Goal: Information Seeking & Learning: Learn about a topic

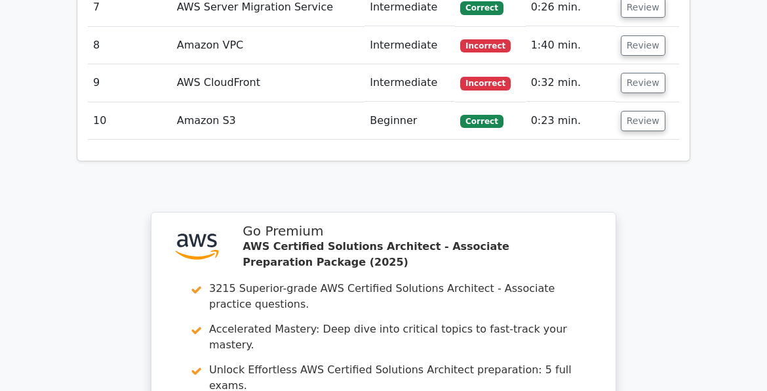
scroll to position [2158, 0]
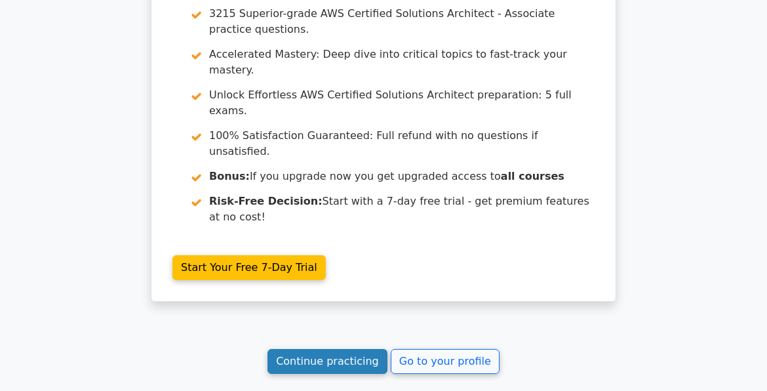
click at [340, 349] on link "Continue practicing" at bounding box center [327, 361] width 120 height 25
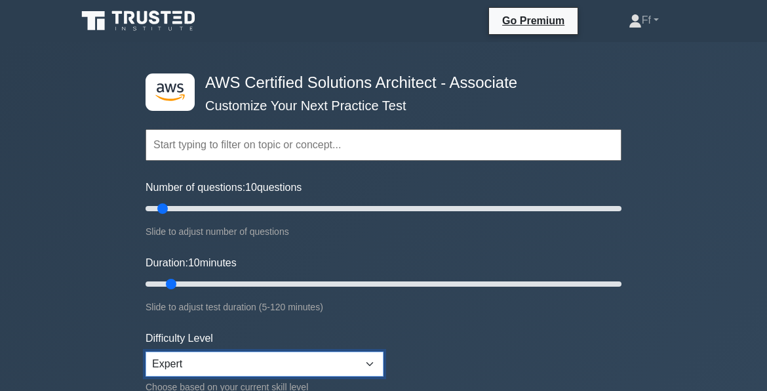
click at [372, 360] on select "Beginner Intermediate Expert" at bounding box center [265, 363] width 238 height 25
select select "beginner"
click at [146, 351] on select "Beginner Intermediate Expert" at bounding box center [265, 363] width 238 height 25
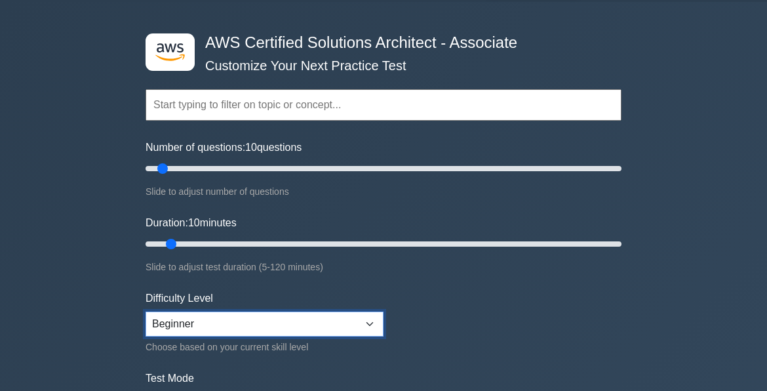
scroll to position [197, 0]
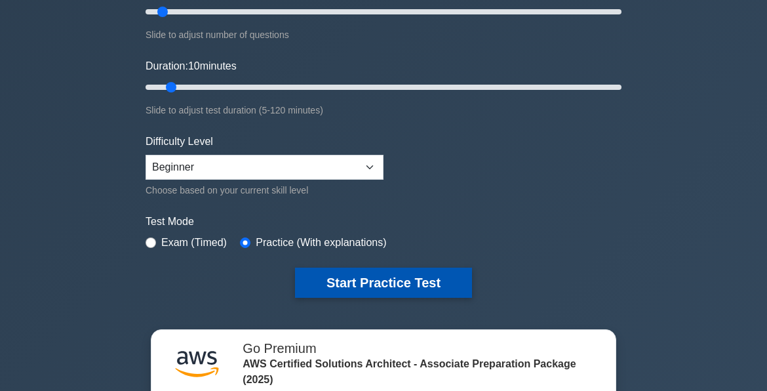
click at [377, 275] on button "Start Practice Test" at bounding box center [383, 282] width 177 height 30
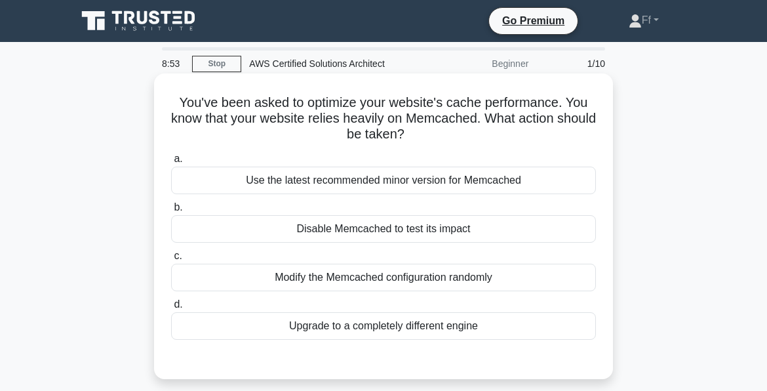
click at [379, 179] on div "Use the latest recommended minor version for Memcached" at bounding box center [383, 180] width 425 height 28
click at [171, 163] on input "a. Use the latest recommended minor version for Memcached" at bounding box center [171, 159] width 0 height 9
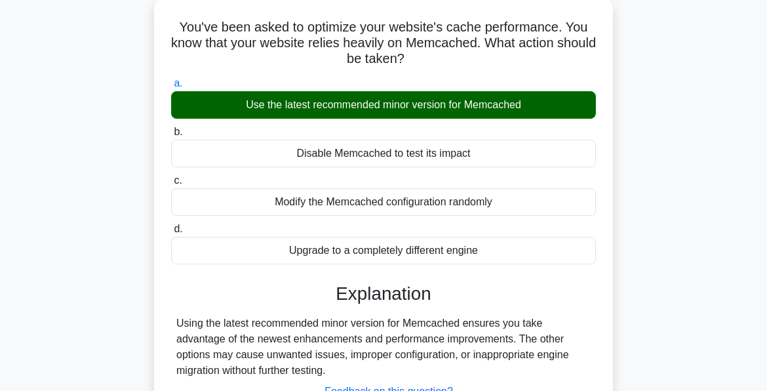
scroll to position [197, 0]
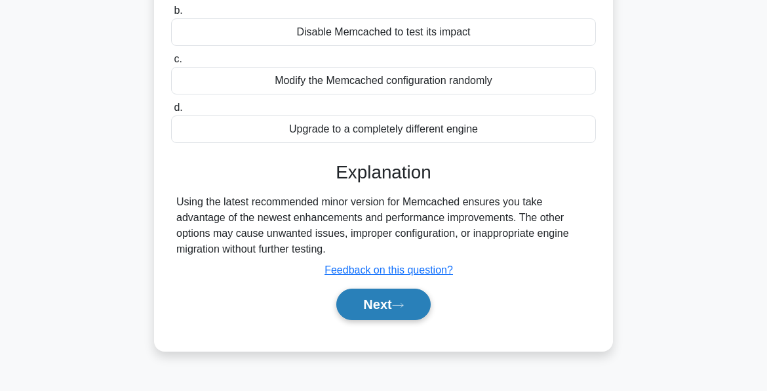
click at [379, 303] on button "Next" at bounding box center [383, 303] width 94 height 31
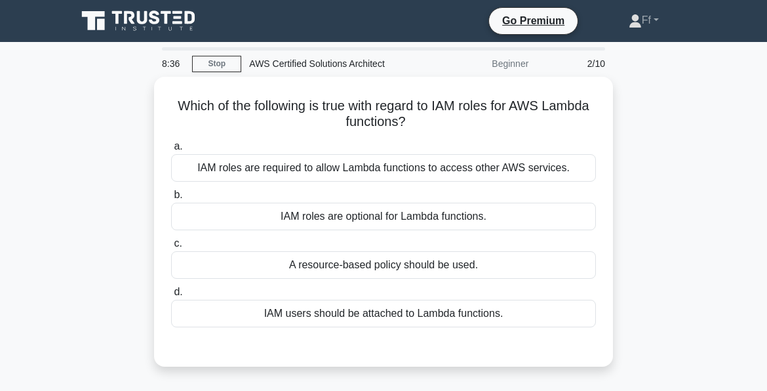
scroll to position [0, 0]
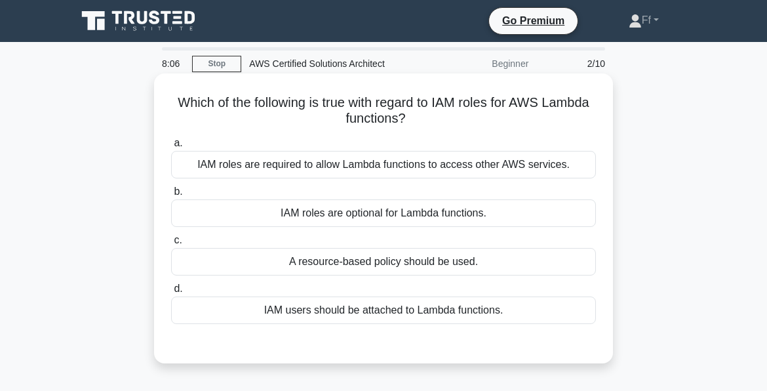
click at [385, 165] on div "IAM roles are required to allow Lambda functions to access other AWS services." at bounding box center [383, 165] width 425 height 28
click at [171, 147] on input "a. IAM roles are required to allow Lambda functions to access other AWS service…" at bounding box center [171, 143] width 0 height 9
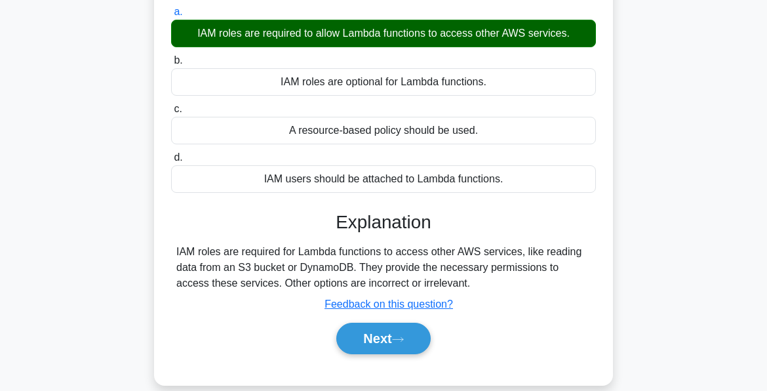
scroll to position [197, 0]
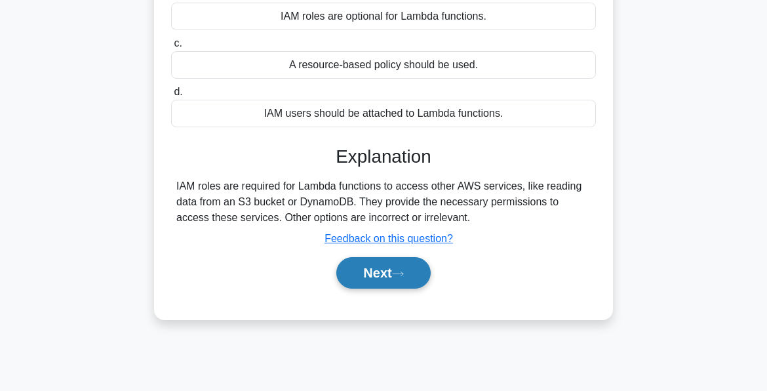
click at [379, 271] on button "Next" at bounding box center [383, 272] width 94 height 31
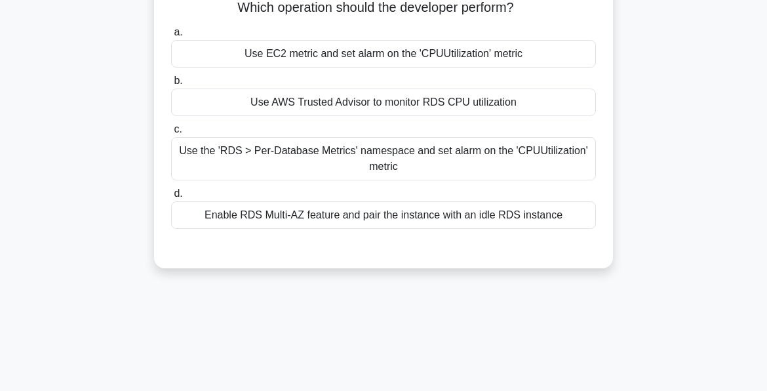
scroll to position [66, 0]
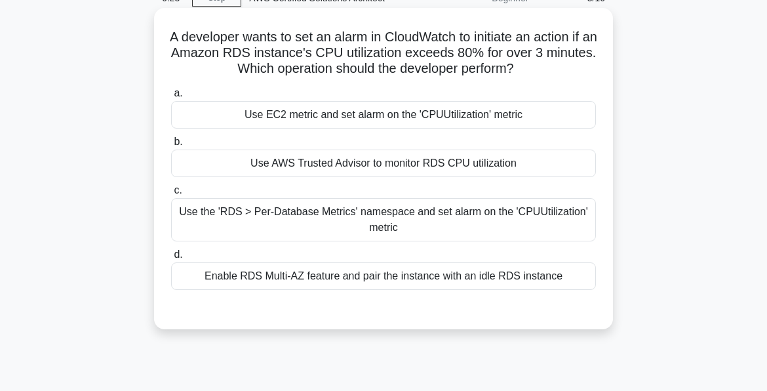
click at [429, 216] on div "Use the 'RDS > Per-Database Metrics' namespace and set alarm on the 'CPUUtiliza…" at bounding box center [383, 219] width 425 height 43
click at [171, 195] on input "c. Use the 'RDS > Per-Database Metrics' namespace and set alarm on the 'CPUUtil…" at bounding box center [171, 190] width 0 height 9
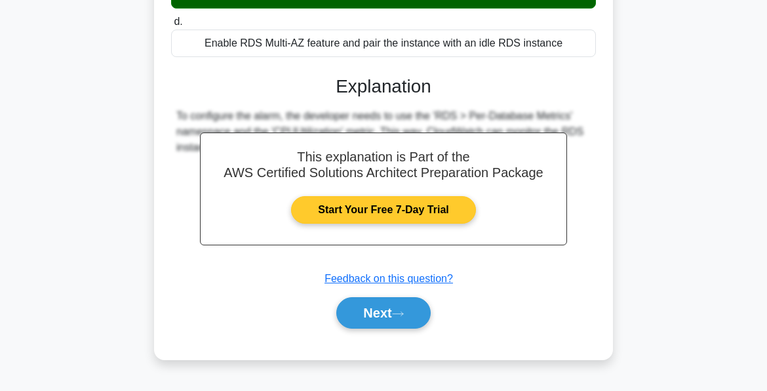
scroll to position [317, 0]
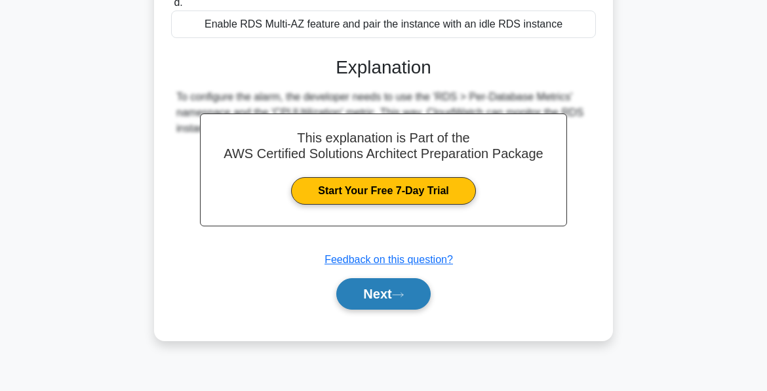
click at [383, 293] on button "Next" at bounding box center [383, 293] width 94 height 31
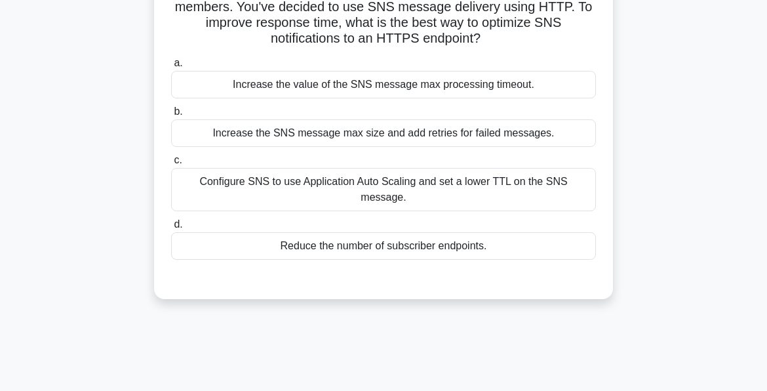
scroll to position [131, 0]
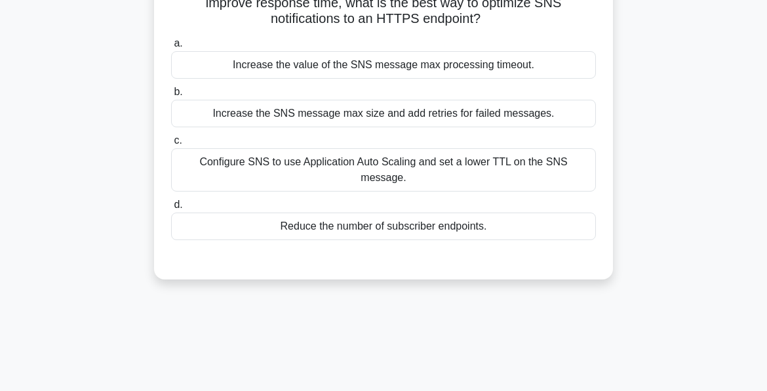
click at [400, 117] on div "Increase the SNS message max size and add retries for failed messages." at bounding box center [383, 114] width 425 height 28
click at [171, 96] on input "b. Increase the SNS message max size and add retries for failed messages." at bounding box center [171, 92] width 0 height 9
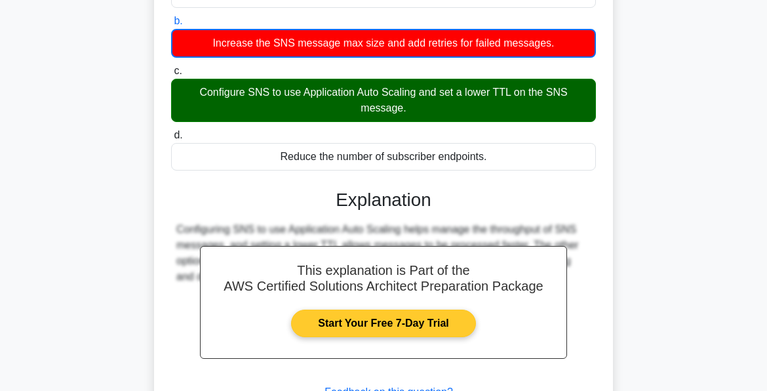
scroll to position [317, 0]
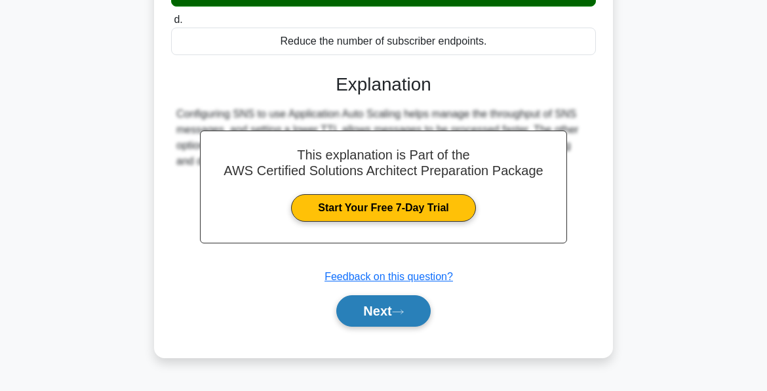
click at [403, 309] on icon at bounding box center [398, 311] width 10 height 4
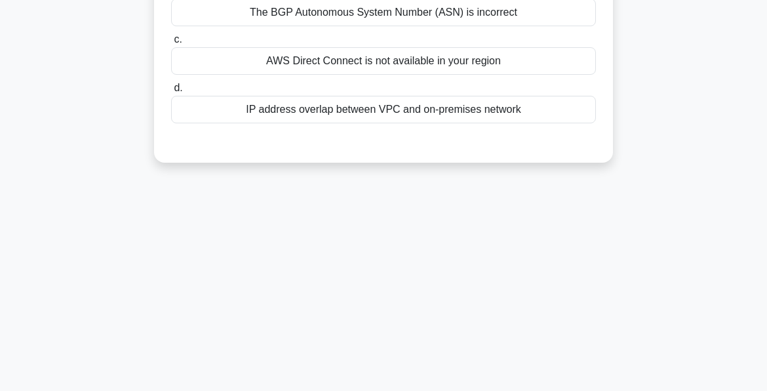
scroll to position [0, 0]
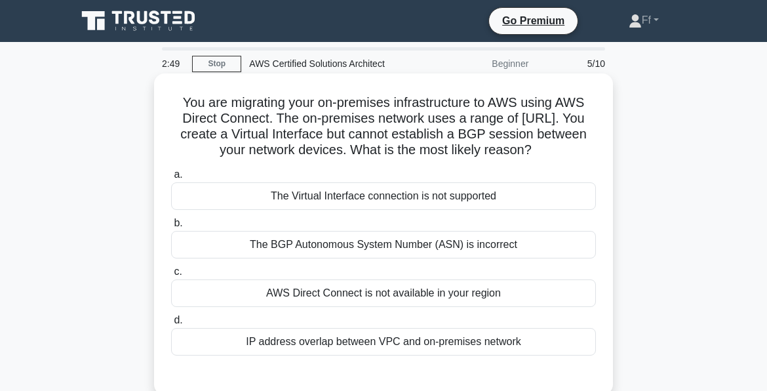
click at [372, 342] on div "IP address overlap between VPC and on-premises network" at bounding box center [383, 342] width 425 height 28
click at [171, 324] on input "d. IP address overlap between VPC and on-premises network" at bounding box center [171, 320] width 0 height 9
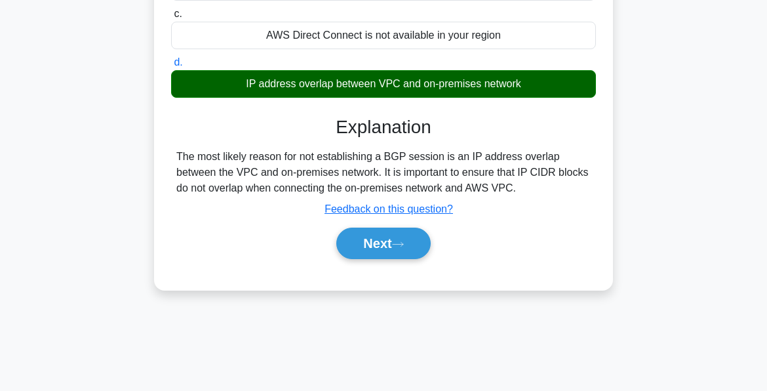
scroll to position [262, 0]
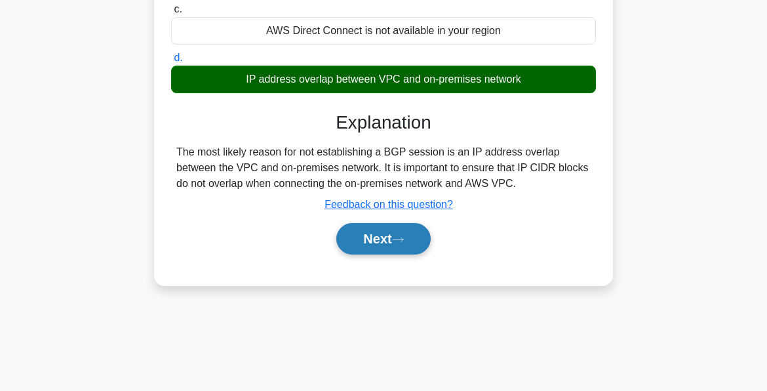
click at [367, 244] on button "Next" at bounding box center [383, 238] width 94 height 31
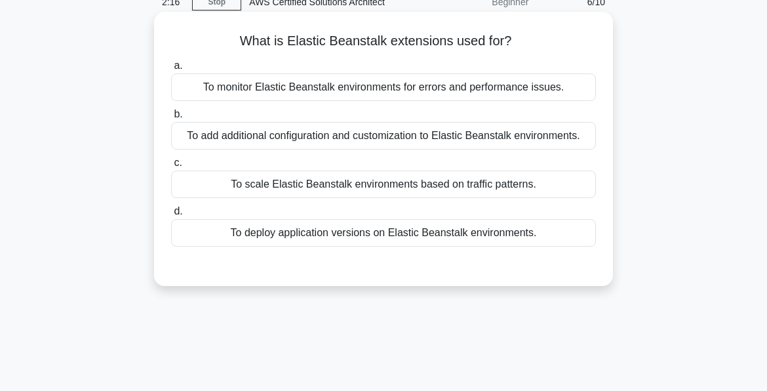
scroll to position [0, 0]
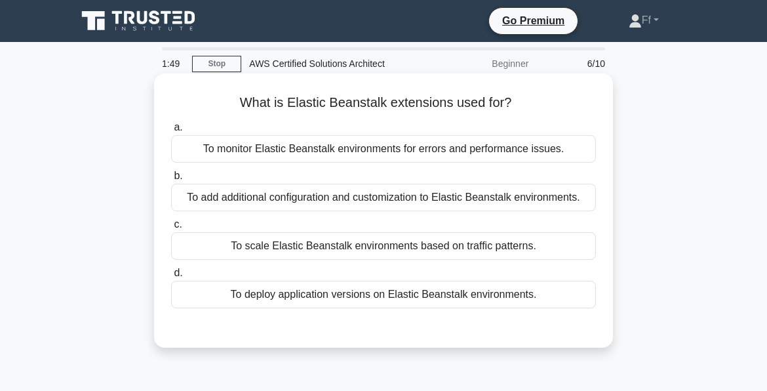
click at [488, 198] on div "To add additional configuration and customization to Elastic Beanstalk environm…" at bounding box center [383, 198] width 425 height 28
click at [171, 180] on input "b. To add additional configuration and customization to Elastic Beanstalk envir…" at bounding box center [171, 176] width 0 height 9
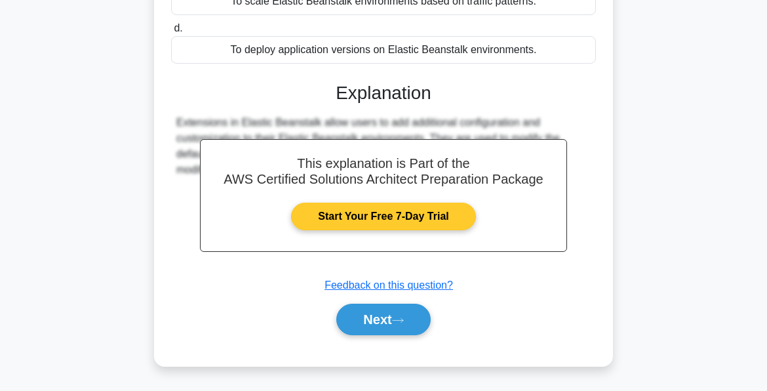
scroll to position [262, 0]
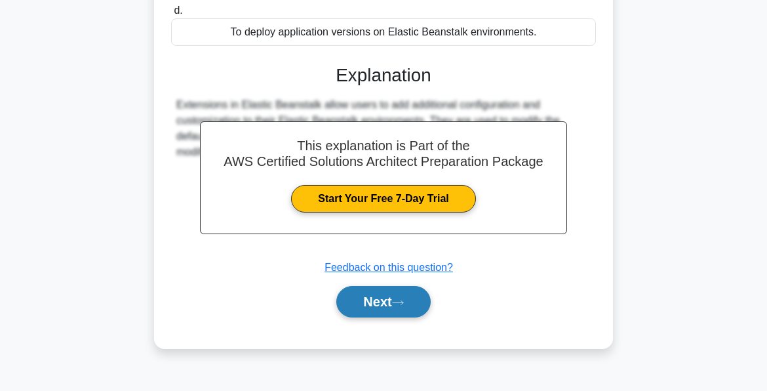
click at [385, 296] on button "Next" at bounding box center [383, 301] width 94 height 31
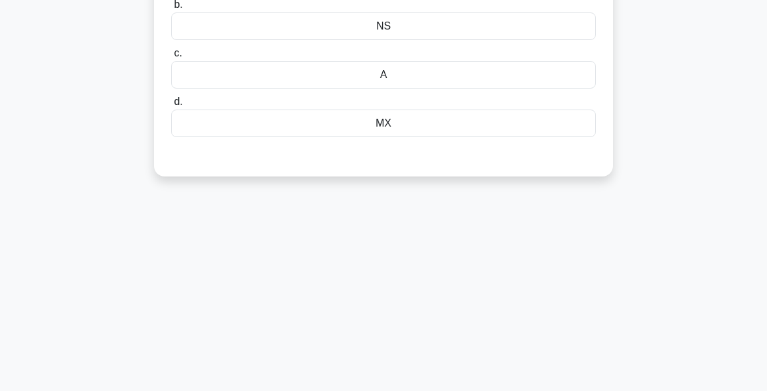
scroll to position [0, 0]
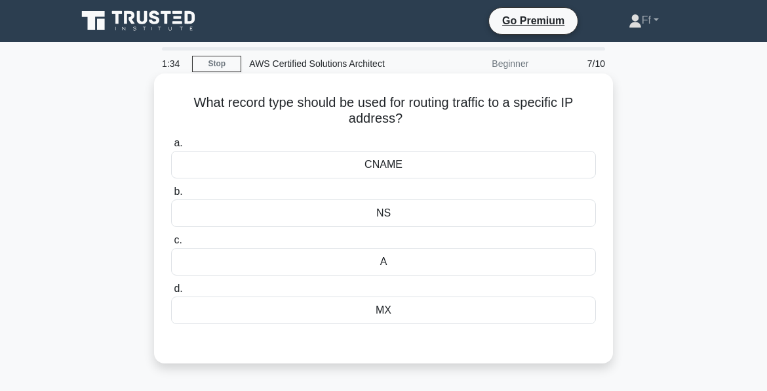
click at [391, 160] on div "CNAME" at bounding box center [383, 165] width 425 height 28
click at [171, 147] on input "a. CNAME" at bounding box center [171, 143] width 0 height 9
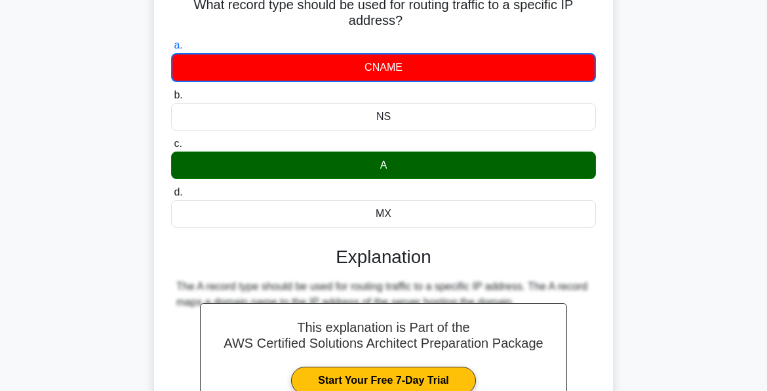
scroll to position [262, 0]
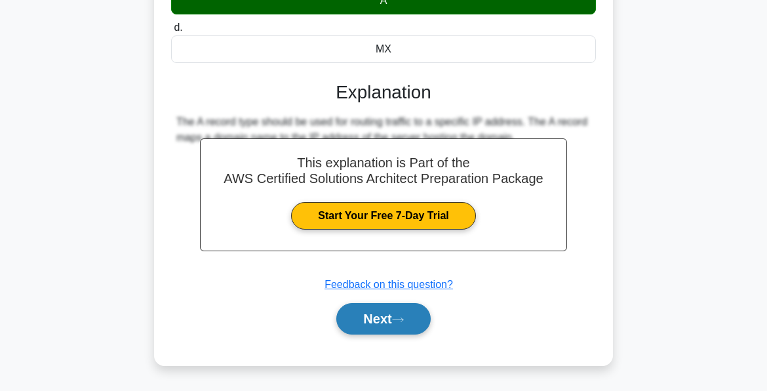
click at [385, 311] on button "Next" at bounding box center [383, 318] width 94 height 31
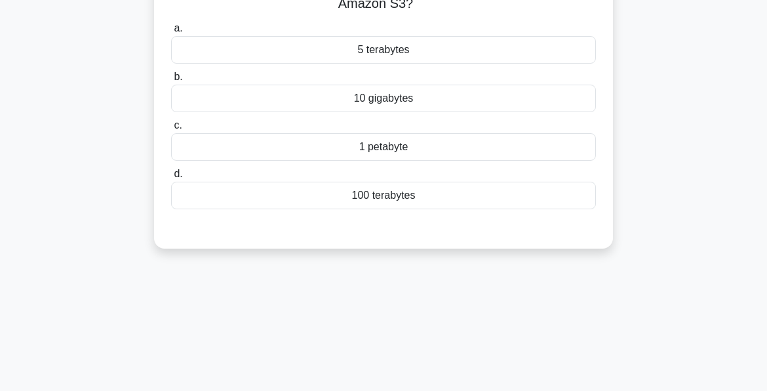
scroll to position [0, 0]
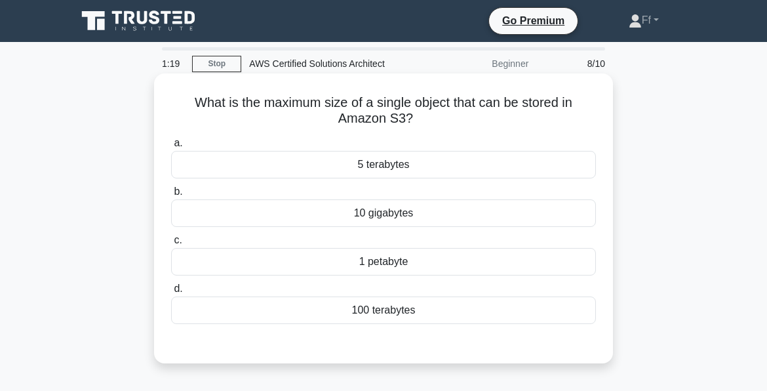
click at [404, 262] on div "1 petabyte" at bounding box center [383, 262] width 425 height 28
click at [171, 244] on input "c. 1 petabyte" at bounding box center [171, 240] width 0 height 9
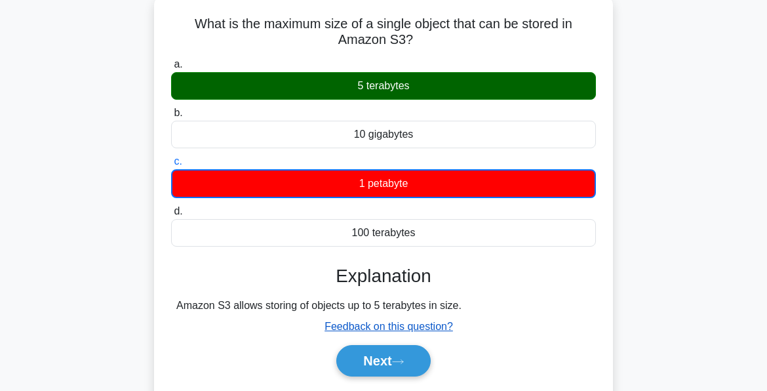
scroll to position [197, 0]
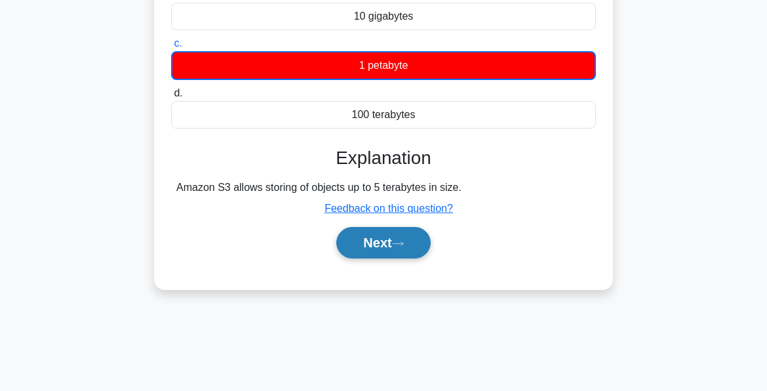
click at [383, 249] on button "Next" at bounding box center [383, 242] width 94 height 31
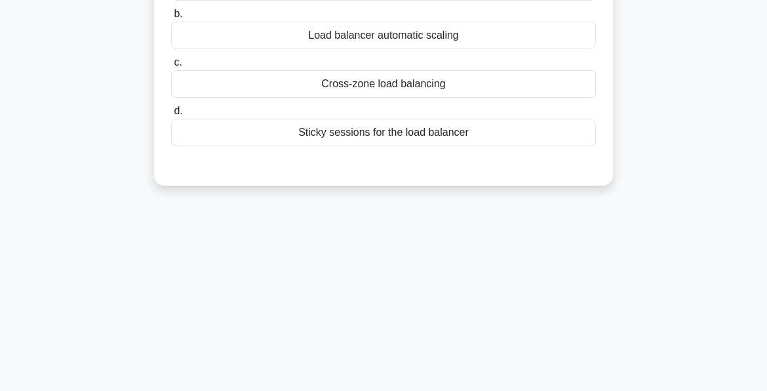
click at [378, 244] on div "1:14 Stop AWS Certified Solutions Architect Beginner 9/10 When configuring an E…" at bounding box center [383, 178] width 629 height 655
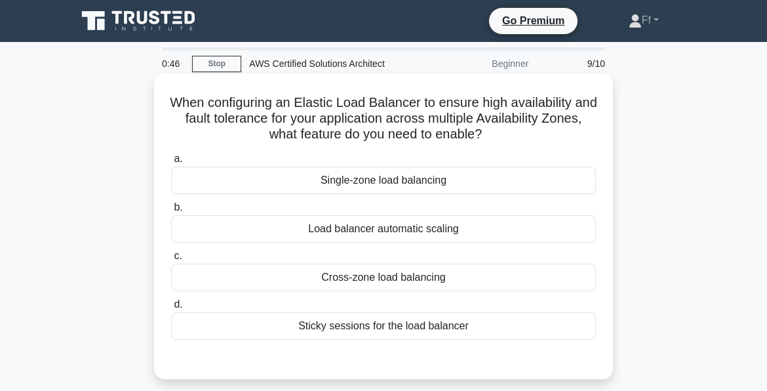
click at [404, 279] on div "Cross-zone load balancing" at bounding box center [383, 277] width 425 height 28
click at [171, 260] on input "c. Cross-zone load balancing" at bounding box center [171, 256] width 0 height 9
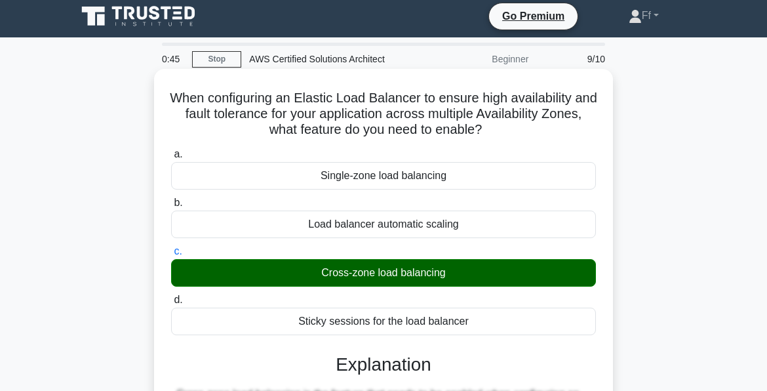
scroll to position [337, 0]
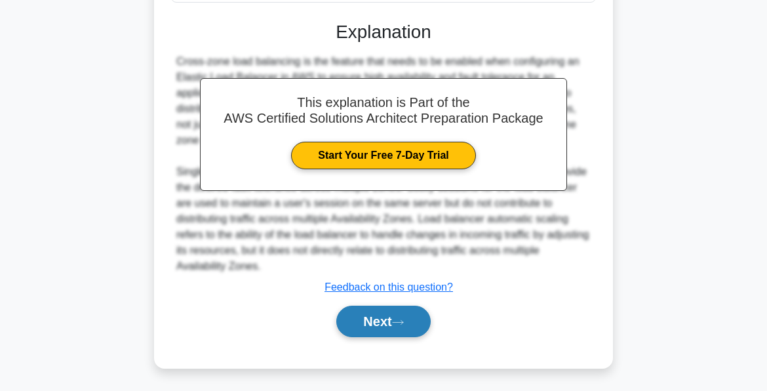
click at [401, 322] on icon at bounding box center [398, 322] width 12 height 7
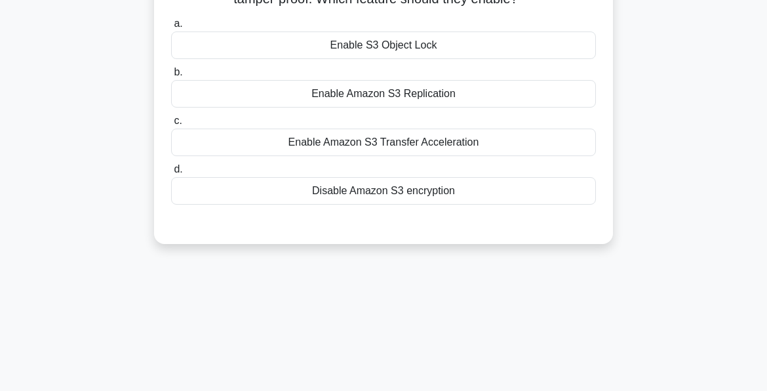
scroll to position [0, 0]
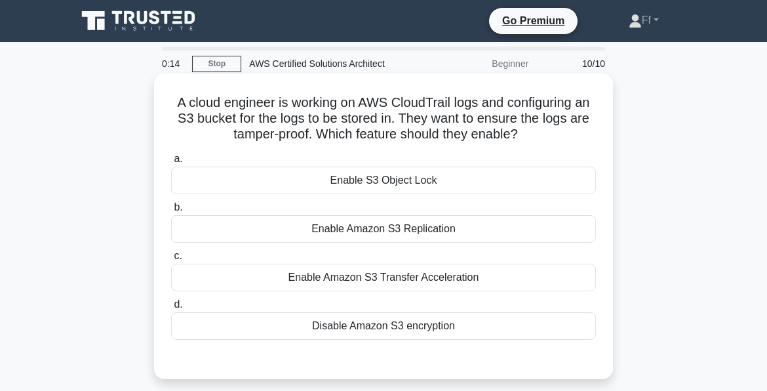
click at [389, 180] on div "Enable S3 Object Lock" at bounding box center [383, 180] width 425 height 28
click at [171, 163] on input "a. Enable S3 Object Lock" at bounding box center [171, 159] width 0 height 9
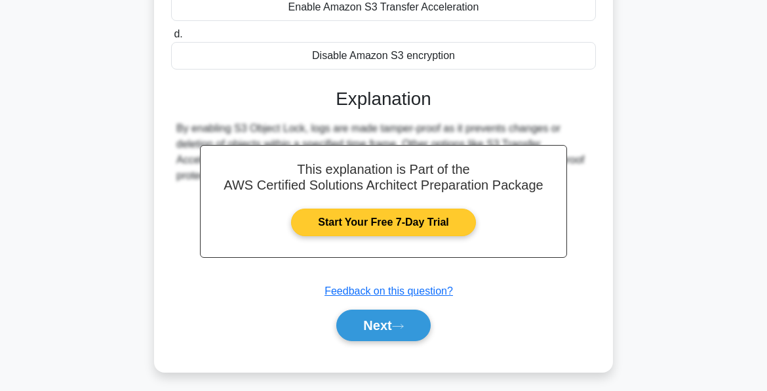
scroll to position [317, 0]
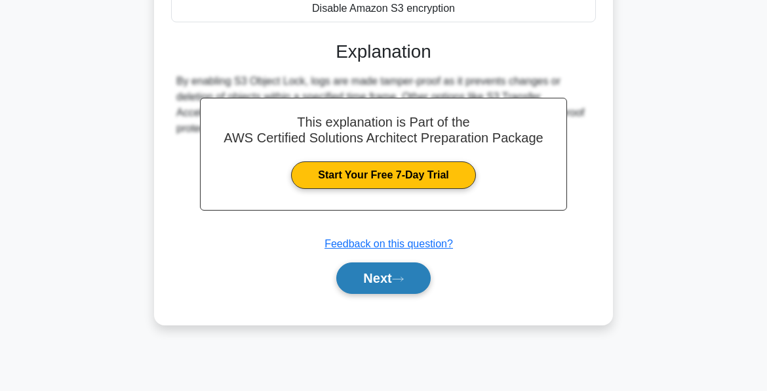
click at [376, 275] on button "Next" at bounding box center [383, 277] width 94 height 31
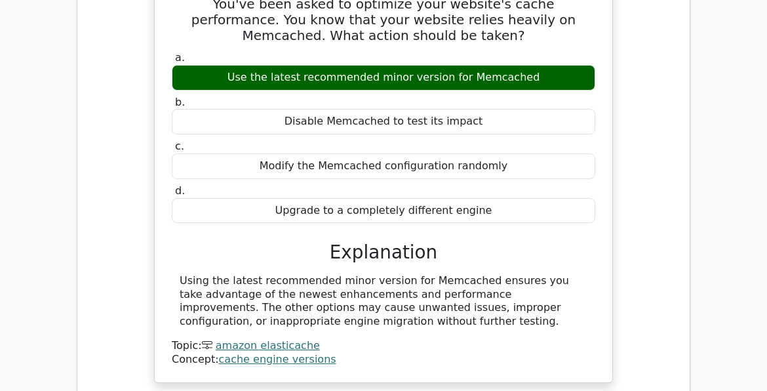
scroll to position [1507, 0]
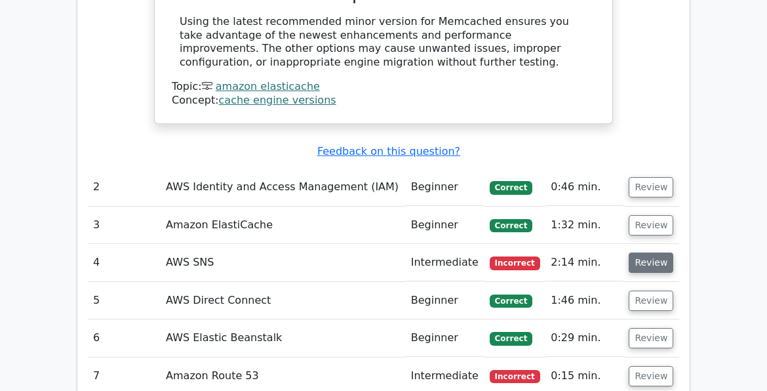
click at [661, 252] on button "Review" at bounding box center [651, 262] width 45 height 20
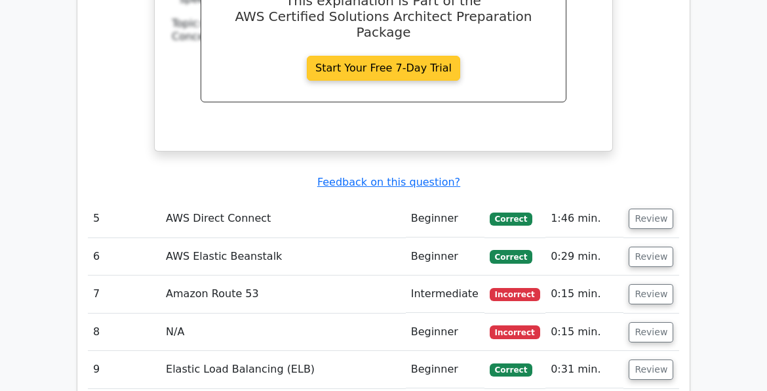
scroll to position [2359, 0]
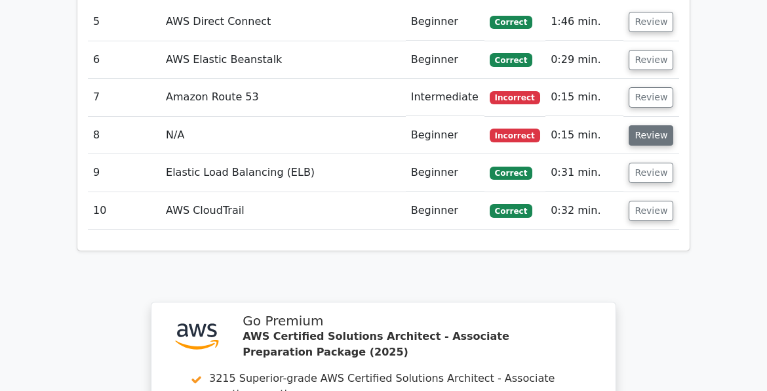
click at [643, 125] on button "Review" at bounding box center [651, 135] width 45 height 20
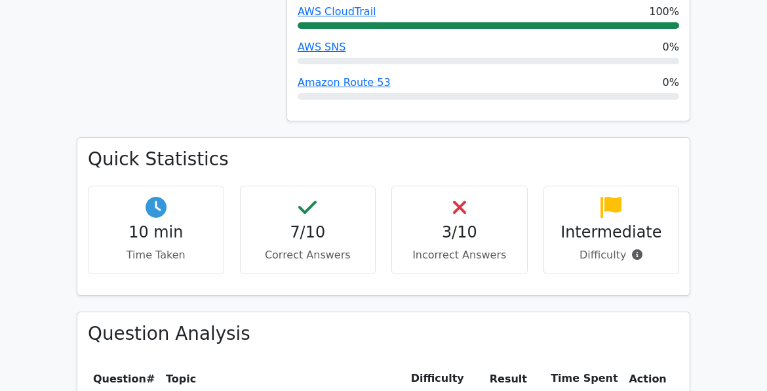
scroll to position [786, 0]
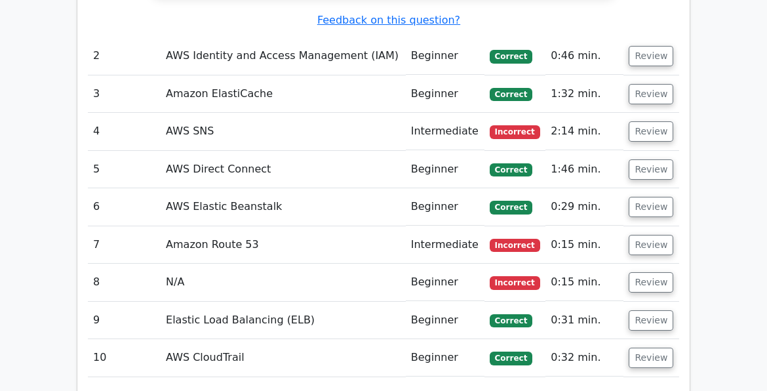
scroll to position [2097, 0]
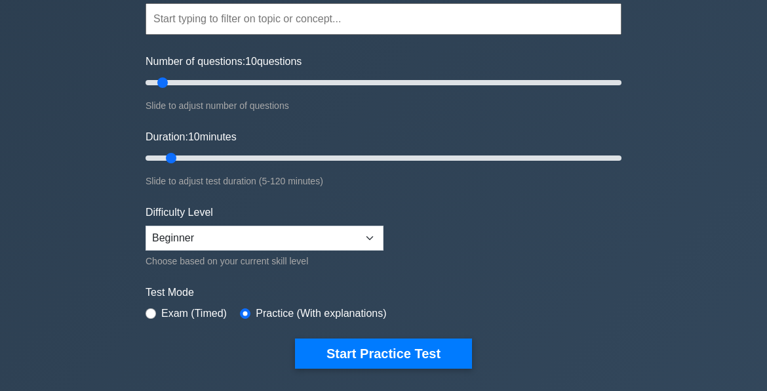
scroll to position [131, 0]
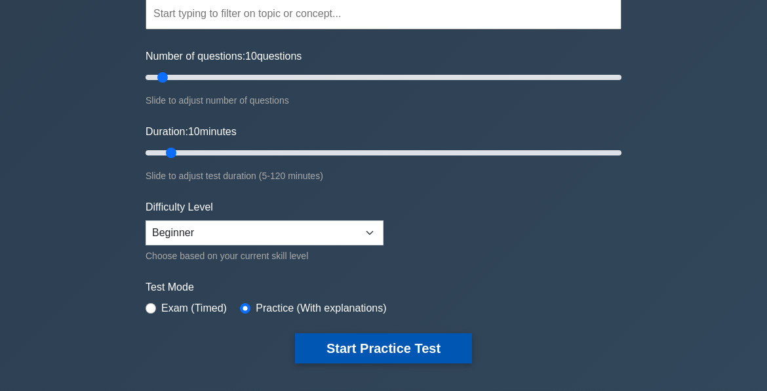
click at [359, 338] on button "Start Practice Test" at bounding box center [383, 348] width 177 height 30
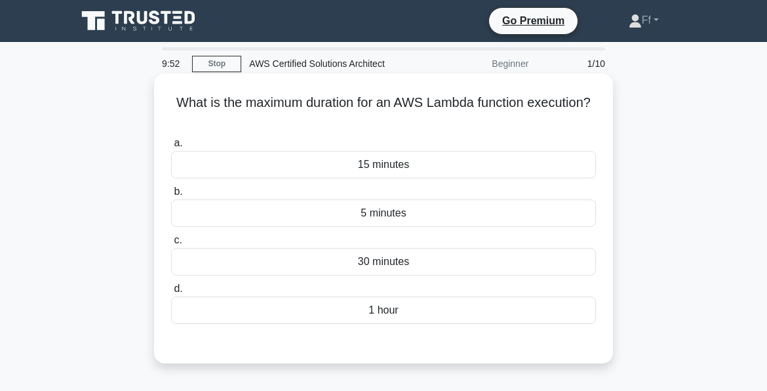
click at [347, 165] on div "15 minutes" at bounding box center [383, 165] width 425 height 28
click at [171, 147] on input "a. 15 minutes" at bounding box center [171, 143] width 0 height 9
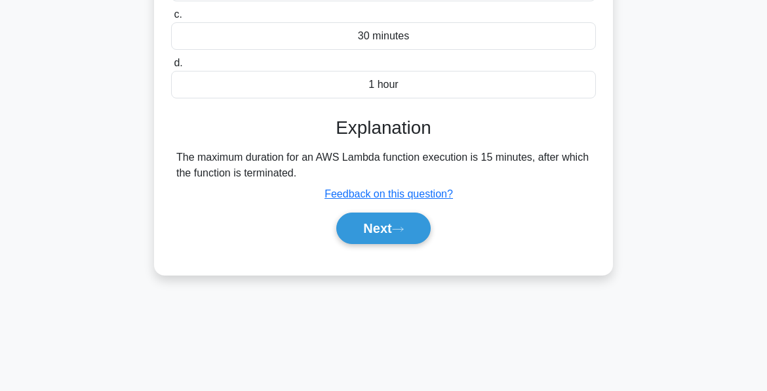
scroll to position [262, 0]
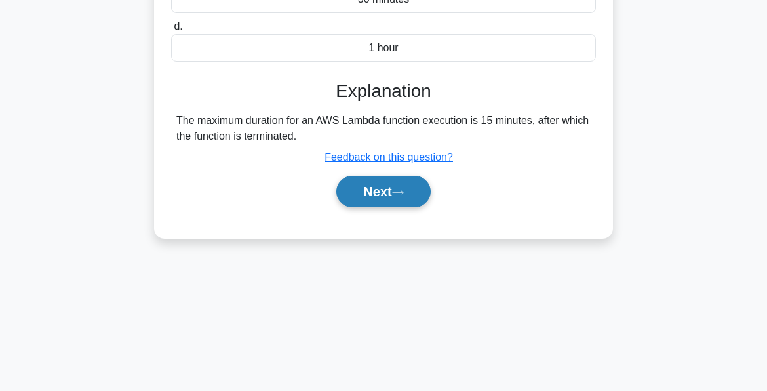
click at [381, 189] on button "Next" at bounding box center [383, 191] width 94 height 31
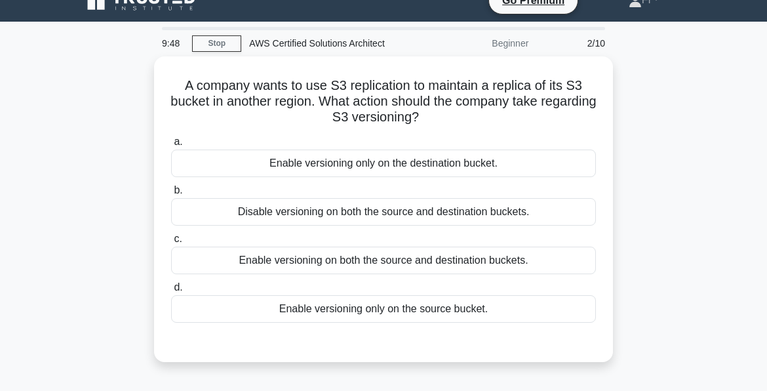
scroll to position [0, 0]
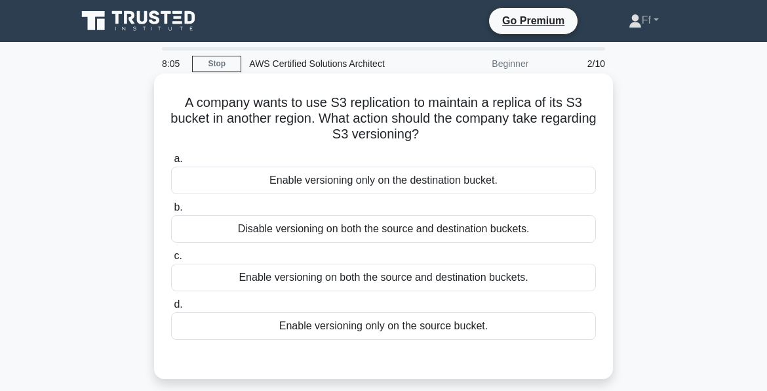
click at [459, 284] on div "Enable versioning on both the source and destination buckets." at bounding box center [383, 277] width 425 height 28
click at [171, 260] on input "c. Enable versioning on both the source and destination buckets." at bounding box center [171, 256] width 0 height 9
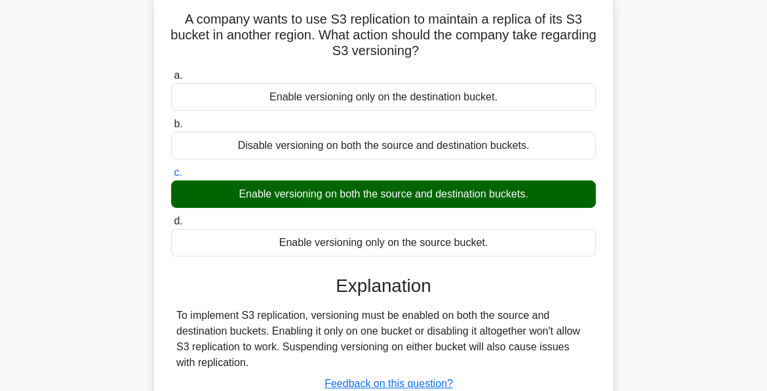
scroll to position [317, 0]
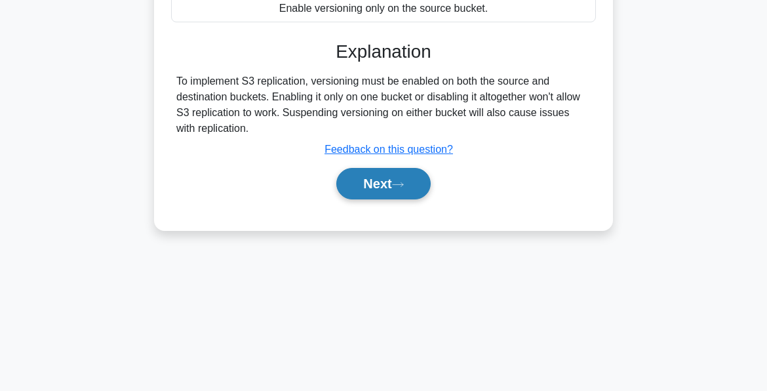
click at [400, 185] on icon at bounding box center [398, 184] width 12 height 7
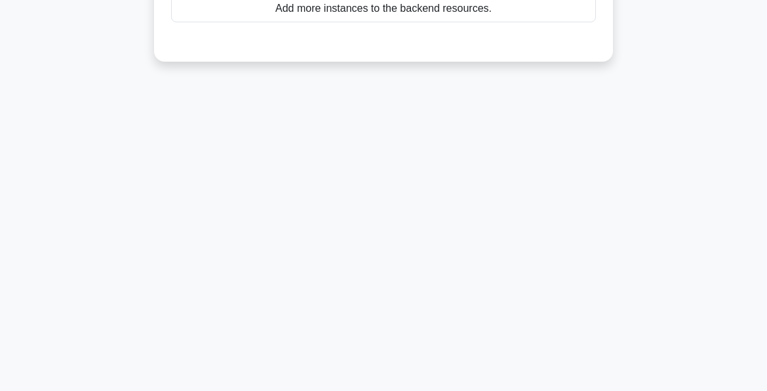
scroll to position [0, 0]
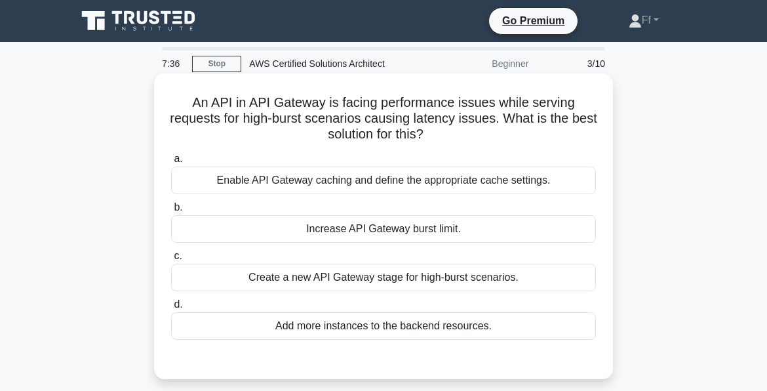
click at [424, 176] on div "Enable API Gateway caching and define the appropriate cache settings." at bounding box center [383, 180] width 425 height 28
click at [171, 163] on input "a. Enable API Gateway caching and define the appropriate cache settings." at bounding box center [171, 159] width 0 height 9
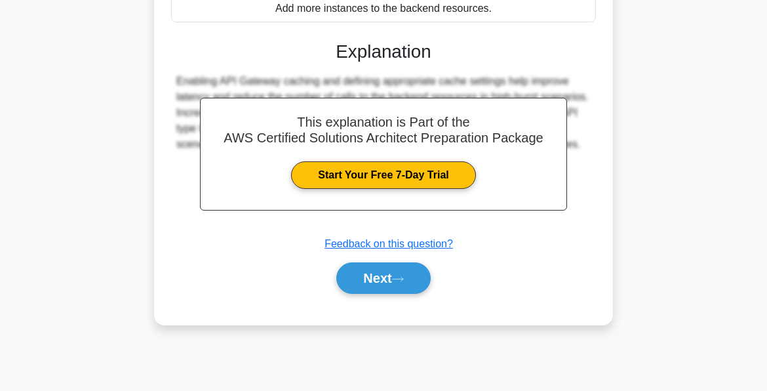
scroll to position [317, 0]
click at [377, 281] on button "Next" at bounding box center [383, 277] width 94 height 31
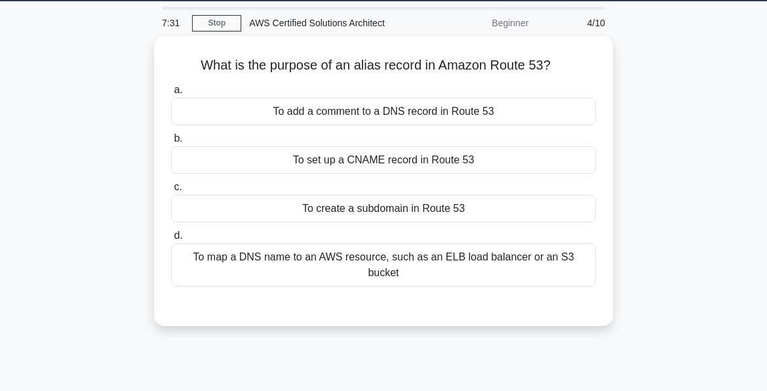
scroll to position [0, 0]
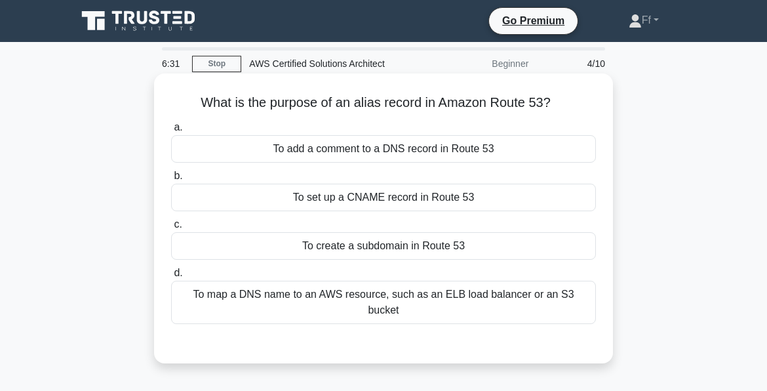
click at [359, 298] on div "To map a DNS name to an AWS resource, such as an ELB load balancer or an S3 buc…" at bounding box center [383, 302] width 425 height 43
click at [171, 277] on input "d. To map a DNS name to an AWS resource, such as an ELB load balancer or an S3 …" at bounding box center [171, 273] width 0 height 9
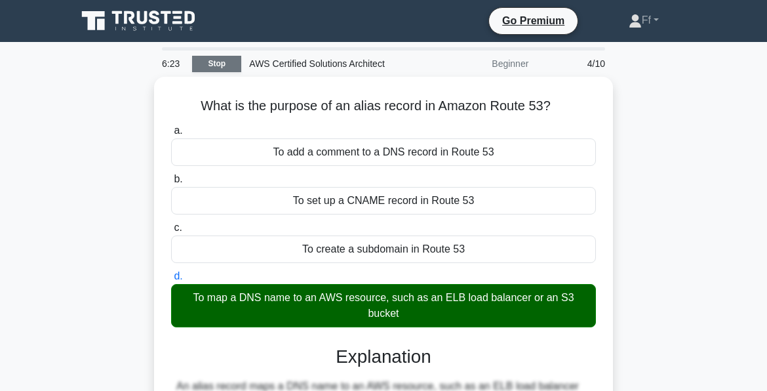
click at [207, 59] on link "Stop" at bounding box center [216, 64] width 49 height 16
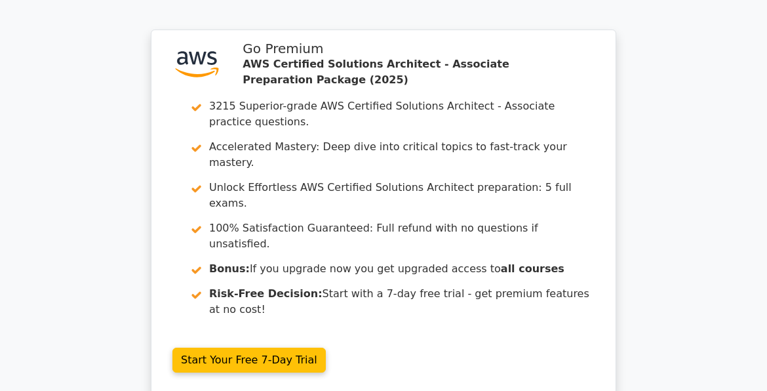
scroll to position [1726, 0]
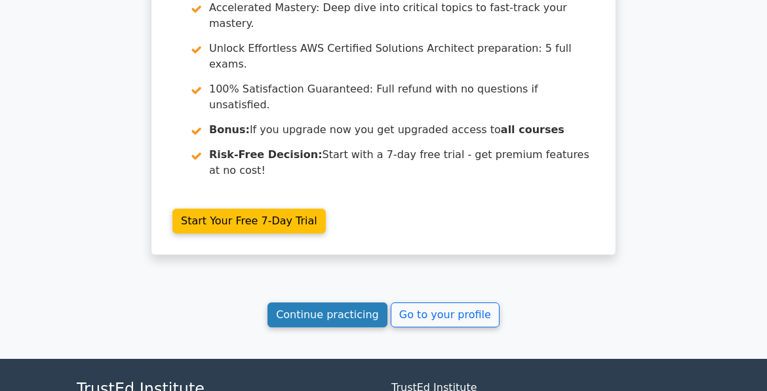
click at [316, 302] on link "Continue practicing" at bounding box center [327, 314] width 120 height 25
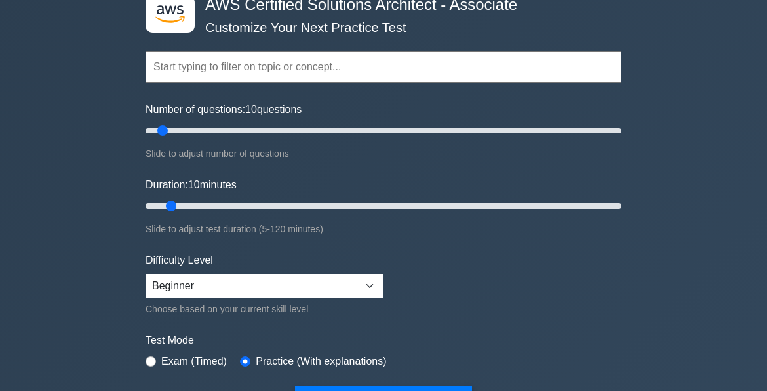
scroll to position [90, 0]
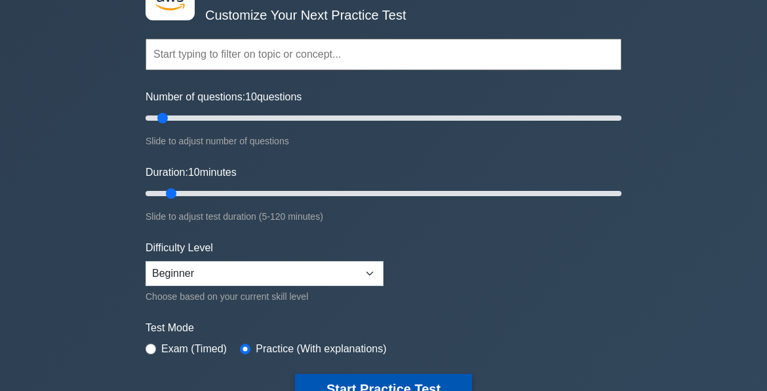
click at [331, 382] on button "Start Practice Test" at bounding box center [383, 389] width 177 height 30
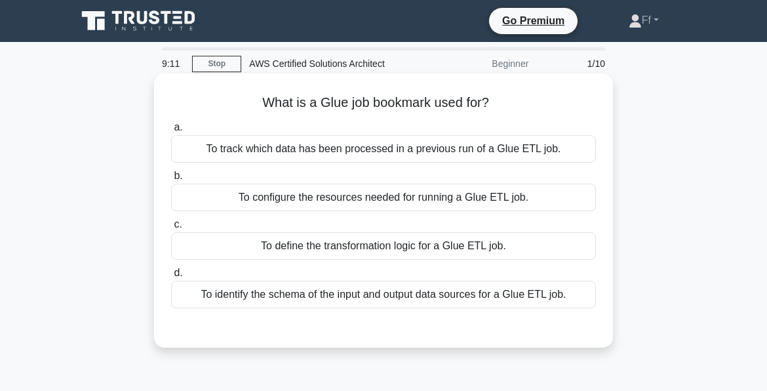
click at [331, 244] on div "To define the transformation logic for a Glue ETL job." at bounding box center [383, 246] width 425 height 28
click at [171, 229] on input "c. To define the transformation logic for a Glue ETL job." at bounding box center [171, 224] width 0 height 9
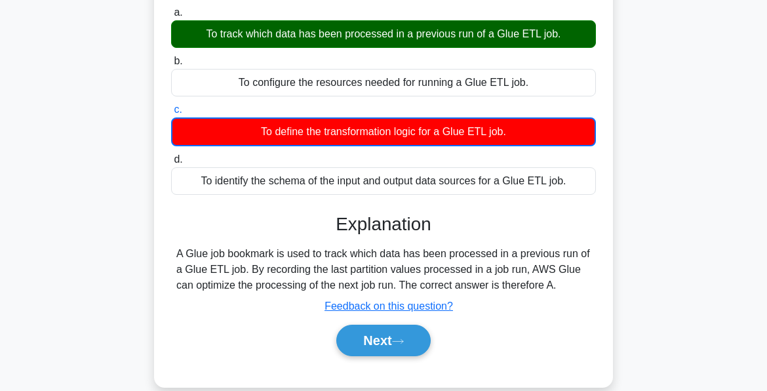
scroll to position [116, 0]
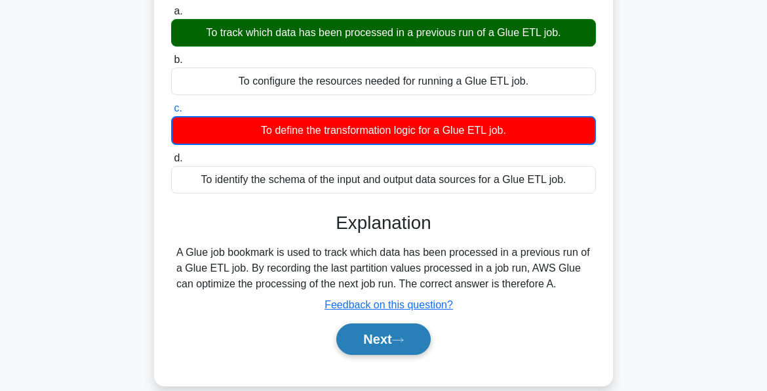
click at [365, 350] on button "Next" at bounding box center [383, 338] width 94 height 31
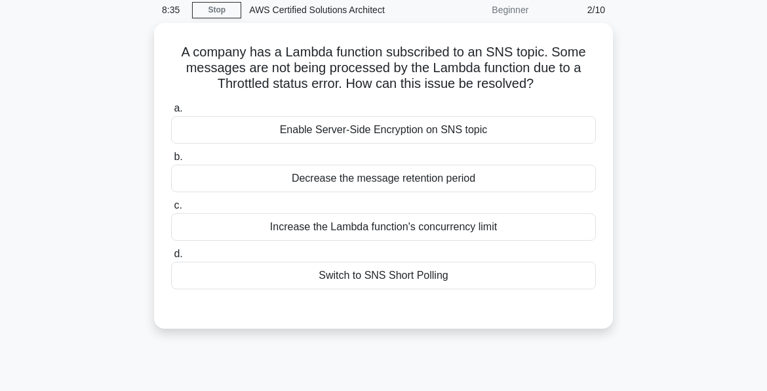
scroll to position [19, 0]
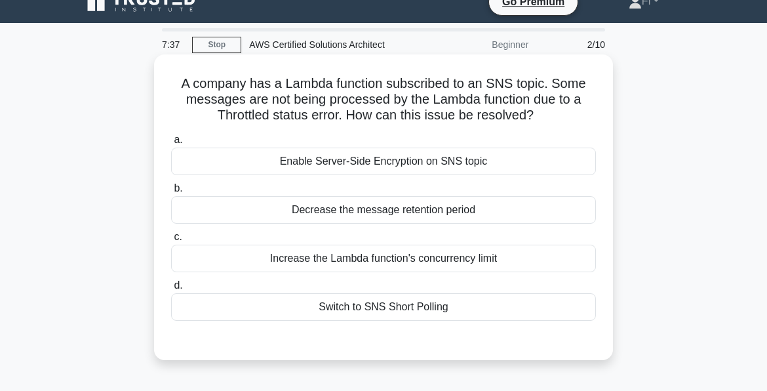
click at [290, 257] on div "Increase the Lambda function's concurrency limit" at bounding box center [383, 258] width 425 height 28
click at [171, 241] on input "c. Increase the Lambda function's concurrency limit" at bounding box center [171, 237] width 0 height 9
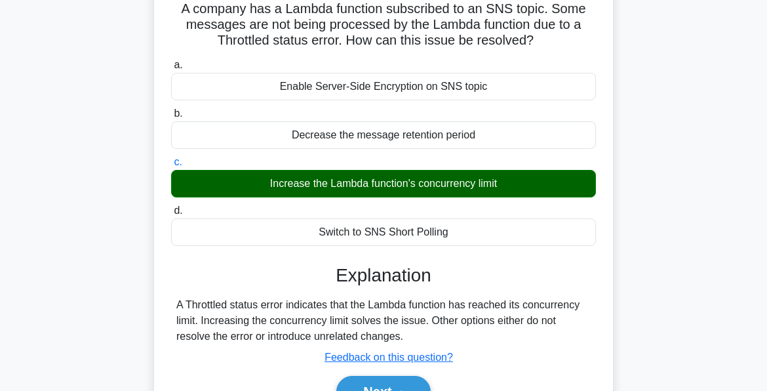
scroll to position [130, 0]
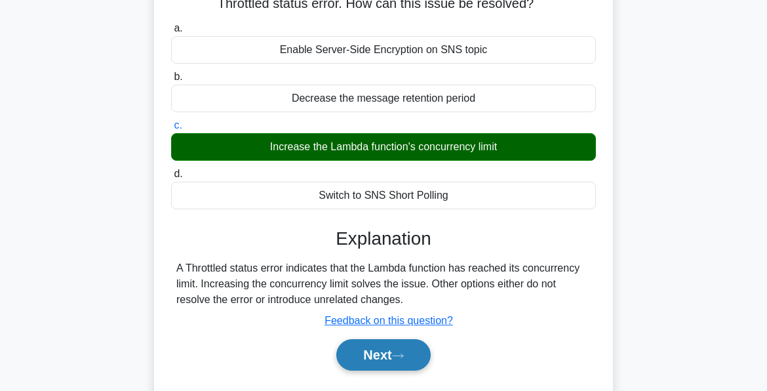
click at [369, 367] on button "Next" at bounding box center [383, 354] width 94 height 31
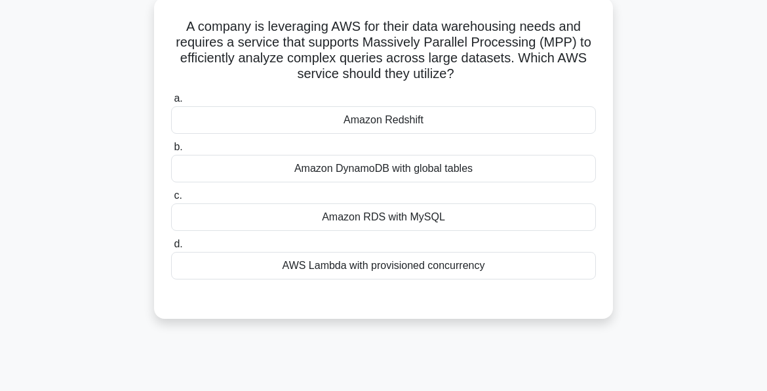
scroll to position [70, 0]
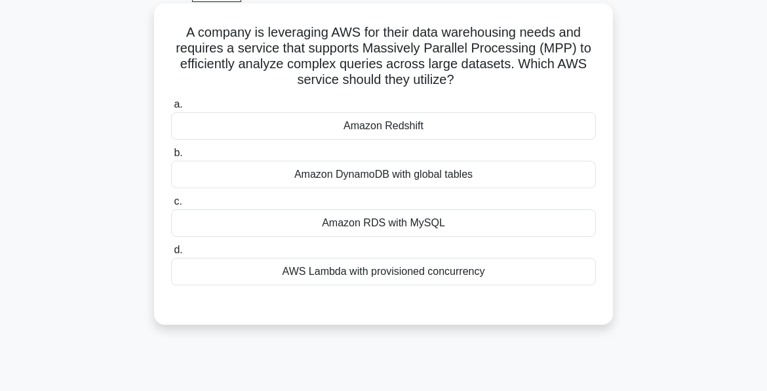
click at [365, 127] on div "Amazon Redshift" at bounding box center [383, 126] width 425 height 28
click at [171, 109] on input "a. Amazon Redshift" at bounding box center [171, 104] width 0 height 9
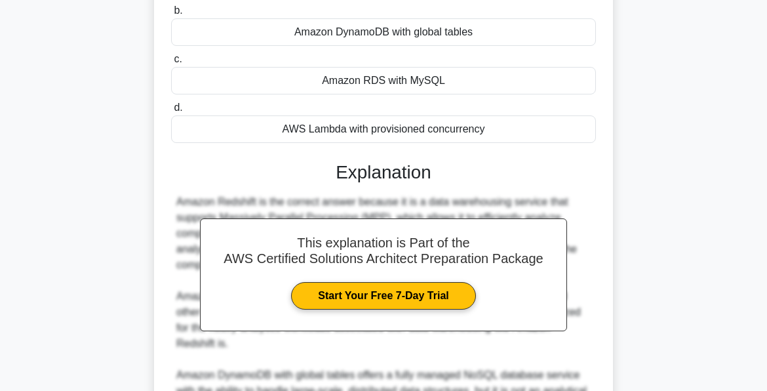
scroll to position [447, 0]
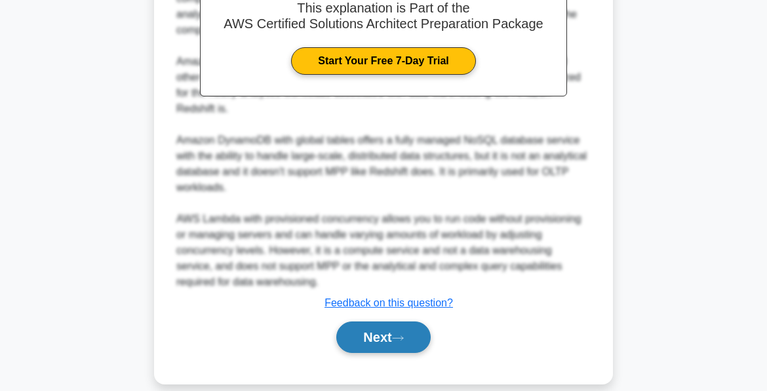
click at [387, 322] on button "Next" at bounding box center [383, 336] width 94 height 31
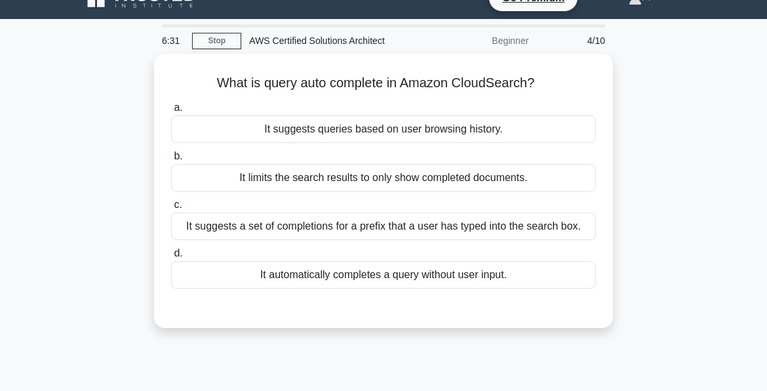
scroll to position [24, 0]
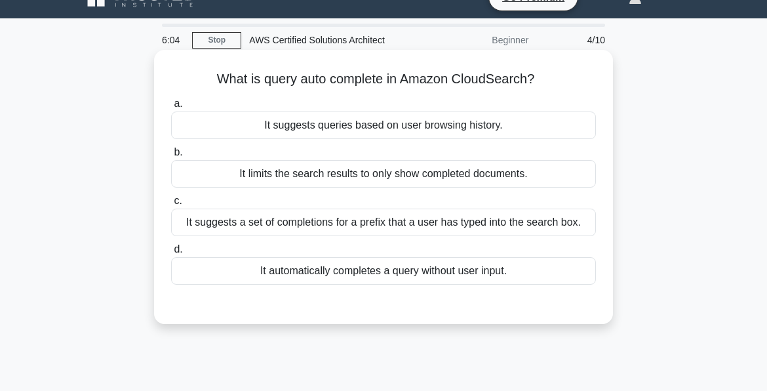
click at [376, 226] on div "It suggests a set of completions for a prefix that a user has typed into the se…" at bounding box center [383, 222] width 425 height 28
click at [171, 205] on input "c. It suggests a set of completions for a prefix that a user has typed into the…" at bounding box center [171, 201] width 0 height 9
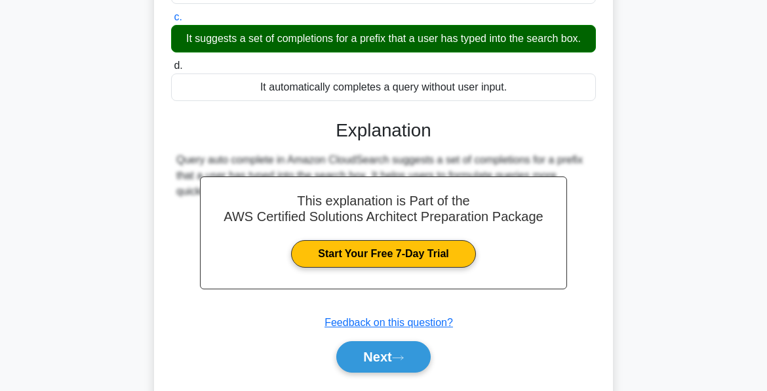
scroll to position [317, 0]
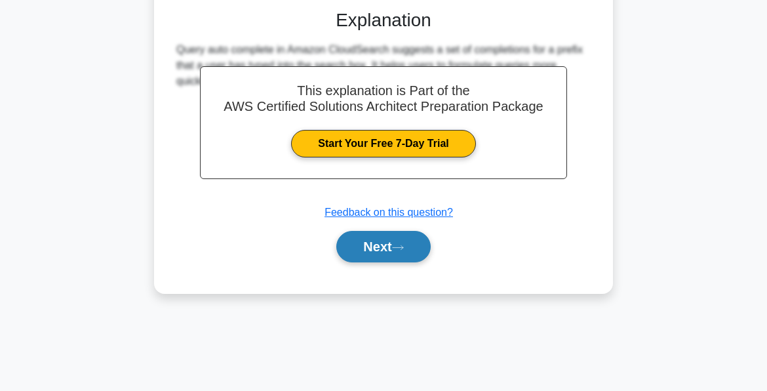
click at [381, 245] on button "Next" at bounding box center [383, 246] width 94 height 31
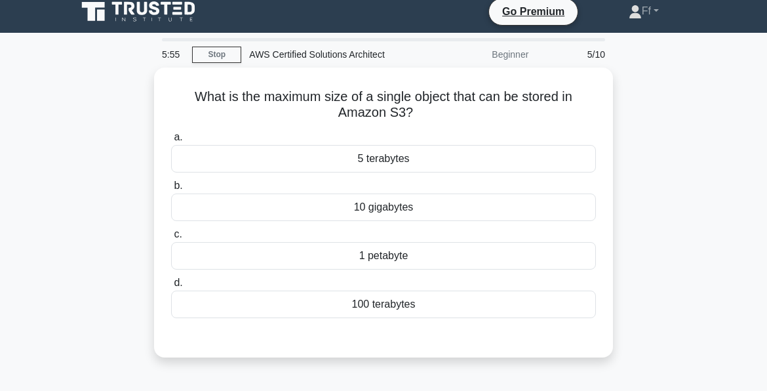
scroll to position [0, 0]
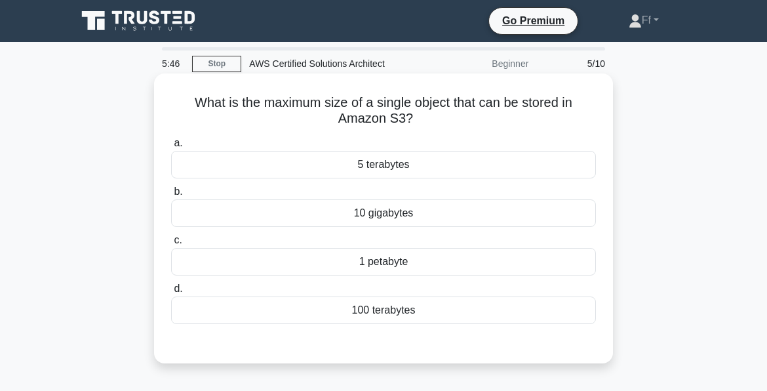
click at [391, 163] on div "5 terabytes" at bounding box center [383, 165] width 425 height 28
click at [171, 147] on input "a. 5 terabytes" at bounding box center [171, 143] width 0 height 9
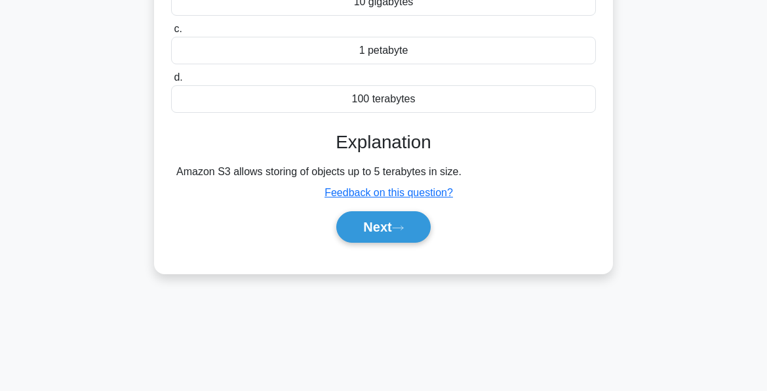
scroll to position [212, 0]
click at [390, 224] on button "Next" at bounding box center [383, 225] width 94 height 31
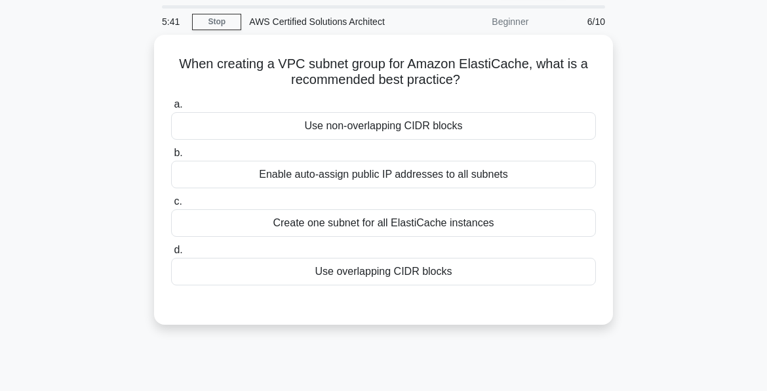
scroll to position [0, 0]
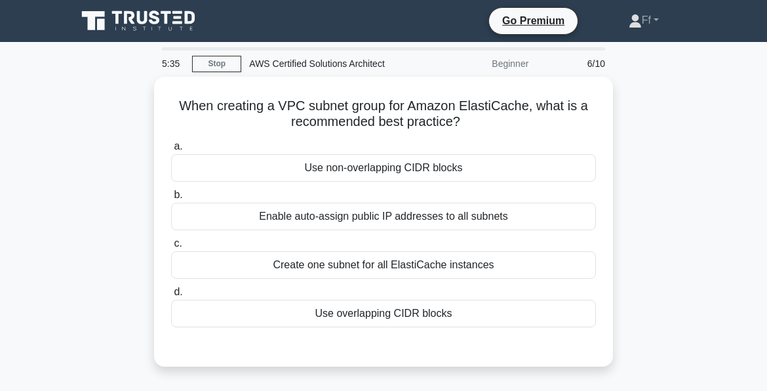
click at [390, 224] on div "Enable auto-assign public IP addresses to all subnets" at bounding box center [383, 217] width 425 height 28
click at [171, 199] on input "b. Enable auto-assign public IP addresses to all subnets" at bounding box center [171, 195] width 0 height 9
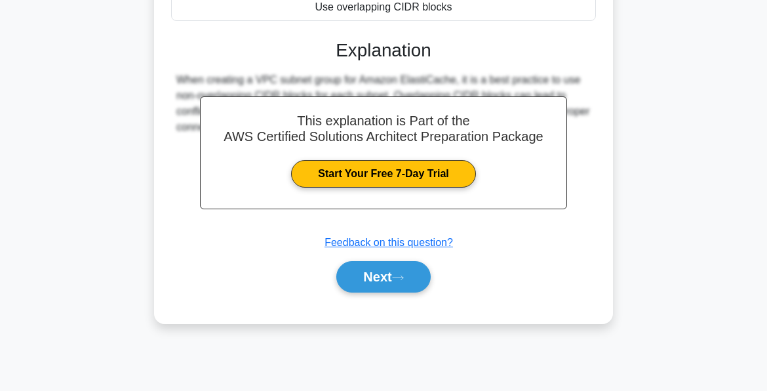
scroll to position [309, 0]
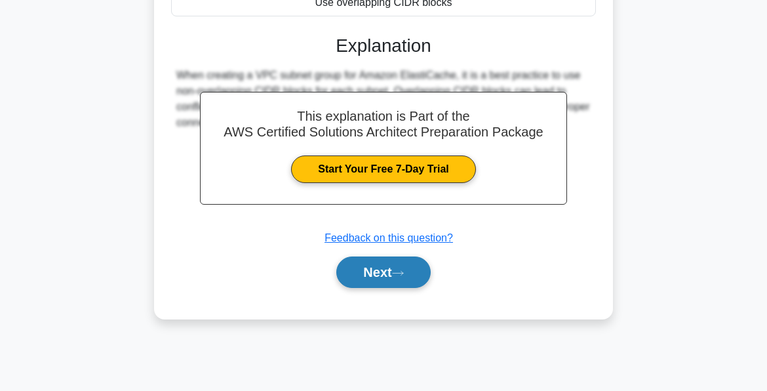
click at [378, 265] on button "Next" at bounding box center [383, 271] width 94 height 31
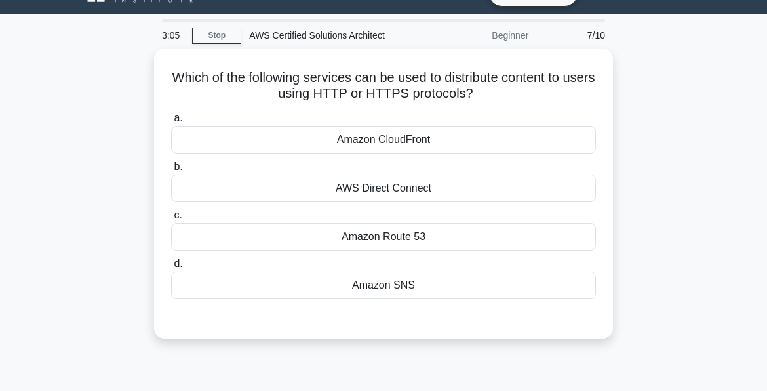
scroll to position [27, 0]
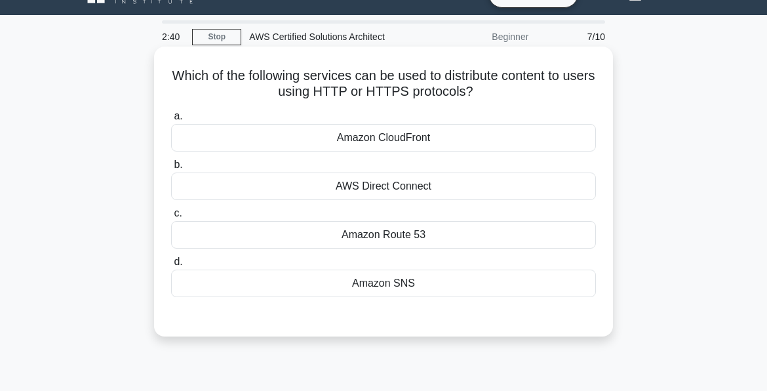
click at [342, 277] on div "Amazon SNS" at bounding box center [383, 283] width 425 height 28
click at [171, 266] on input "d. Amazon SNS" at bounding box center [171, 262] width 0 height 9
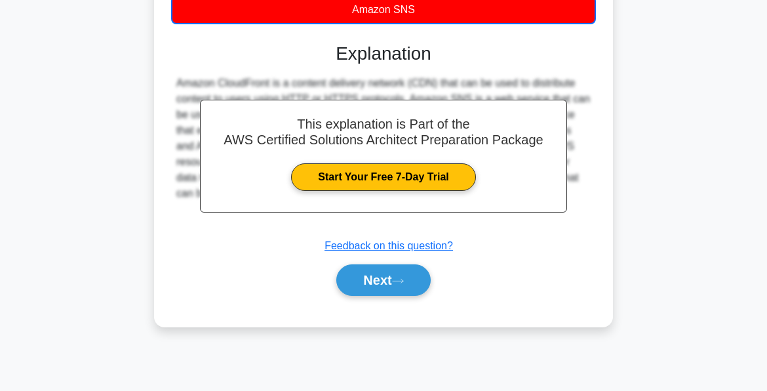
scroll to position [303, 0]
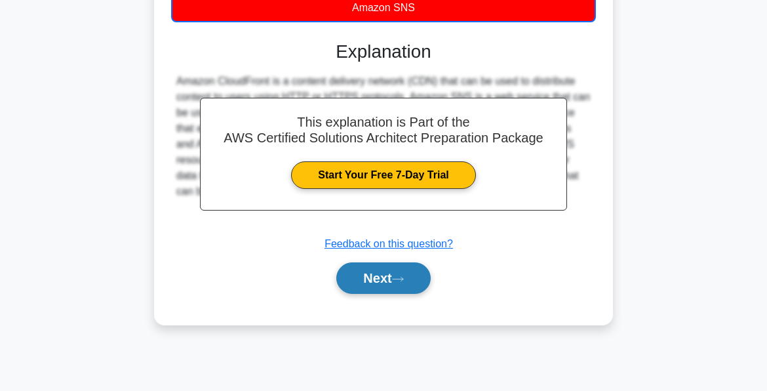
click at [372, 281] on button "Next" at bounding box center [383, 277] width 94 height 31
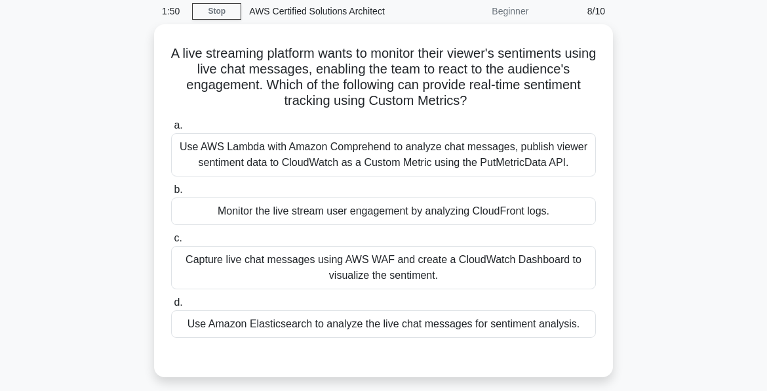
scroll to position [52, 0]
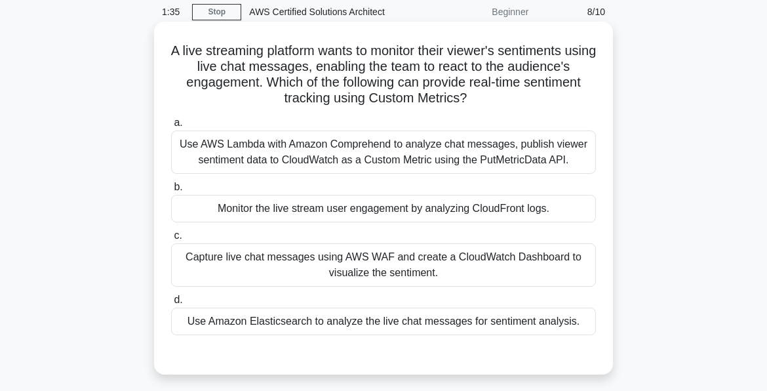
click at [450, 163] on div "Use AWS Lambda with Amazon Comprehend to analyze chat messages, publish viewer …" at bounding box center [383, 151] width 425 height 43
click at [171, 127] on input "a. Use AWS Lambda with Amazon Comprehend to analyze chat messages, publish view…" at bounding box center [171, 123] width 0 height 9
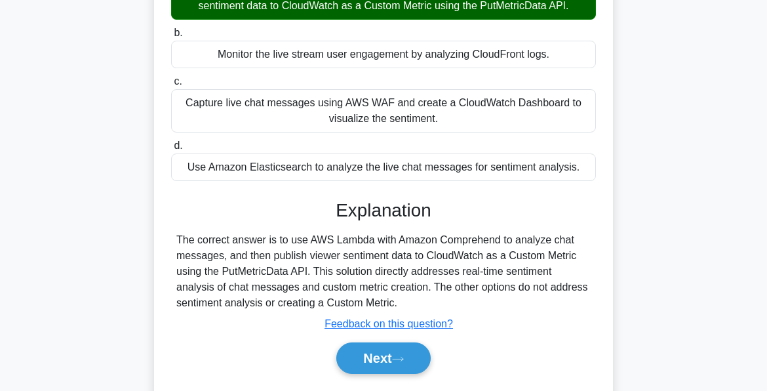
scroll to position [317, 0]
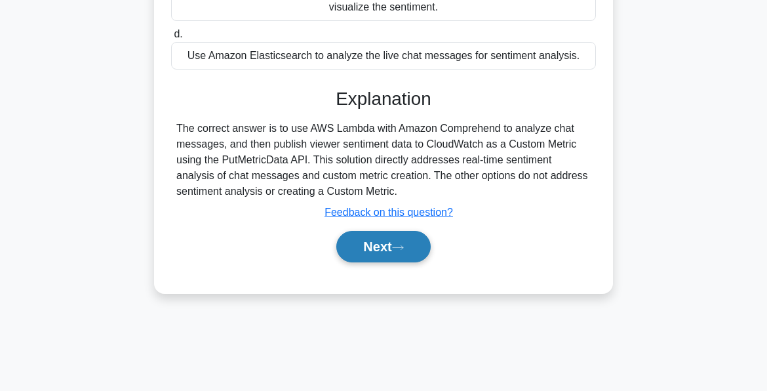
click at [394, 240] on button "Next" at bounding box center [383, 246] width 94 height 31
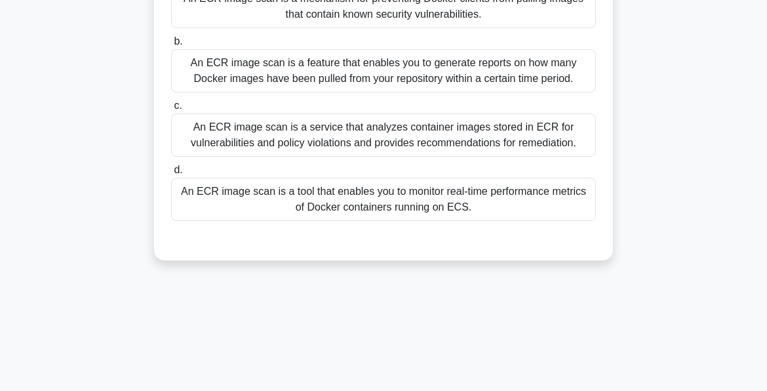
scroll to position [0, 0]
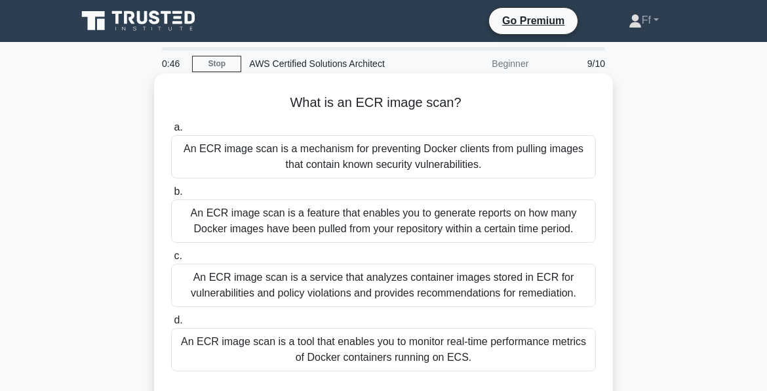
click at [331, 163] on div "An ECR image scan is a mechanism for preventing Docker clients from pulling ima…" at bounding box center [383, 156] width 425 height 43
click at [171, 132] on input "a. An ECR image scan is a mechanism for preventing Docker clients from pulling …" at bounding box center [171, 127] width 0 height 9
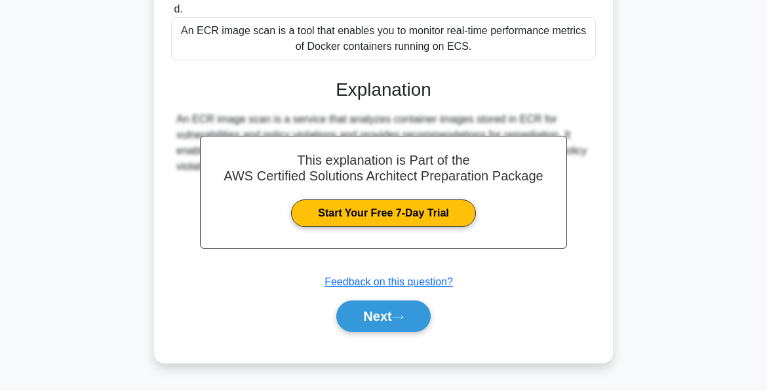
scroll to position [317, 0]
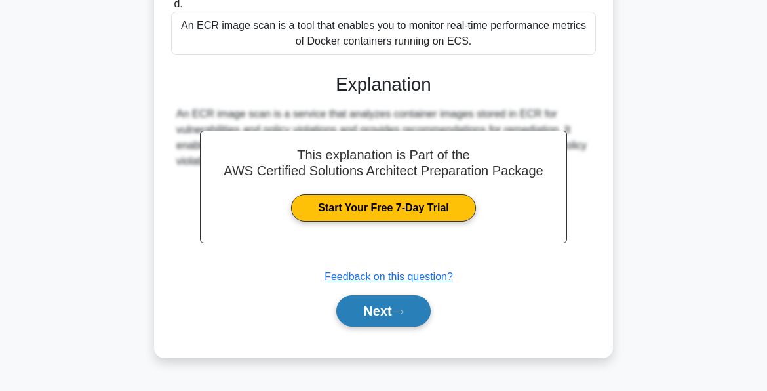
click at [364, 316] on button "Next" at bounding box center [383, 310] width 94 height 31
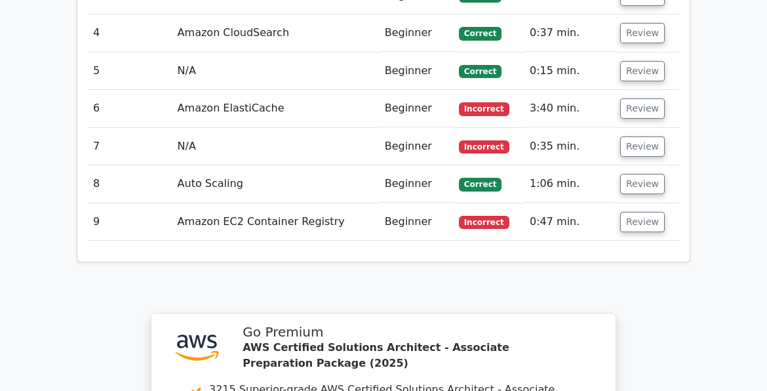
scroll to position [1998, 0]
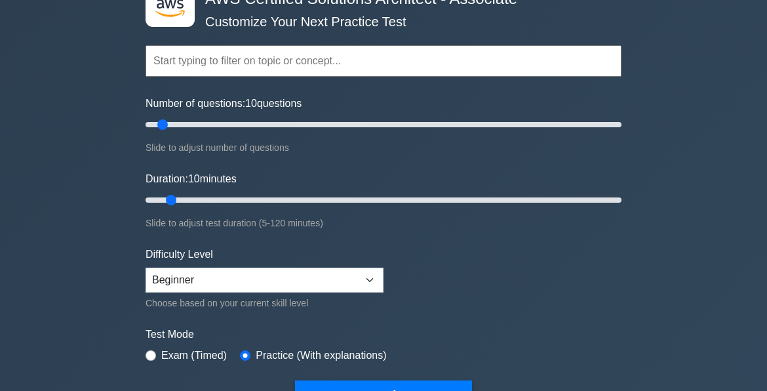
scroll to position [131, 0]
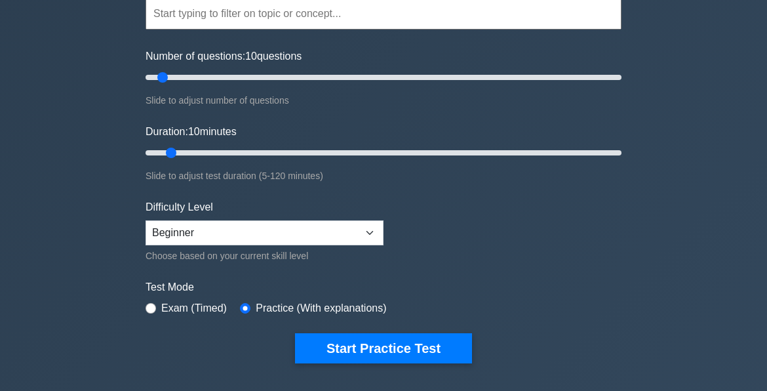
click at [606, 283] on label "Test Mode" at bounding box center [384, 287] width 476 height 16
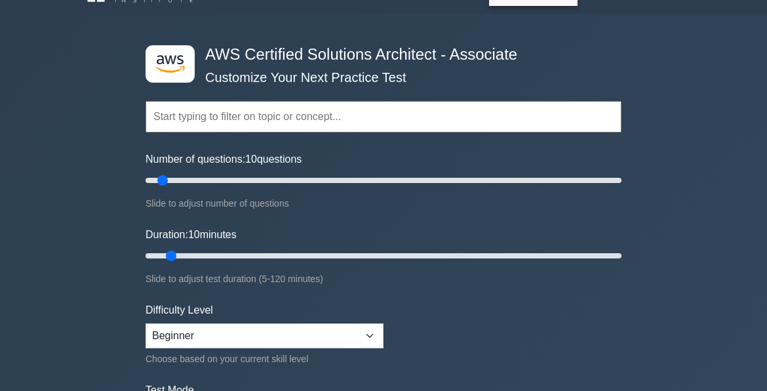
scroll to position [0, 0]
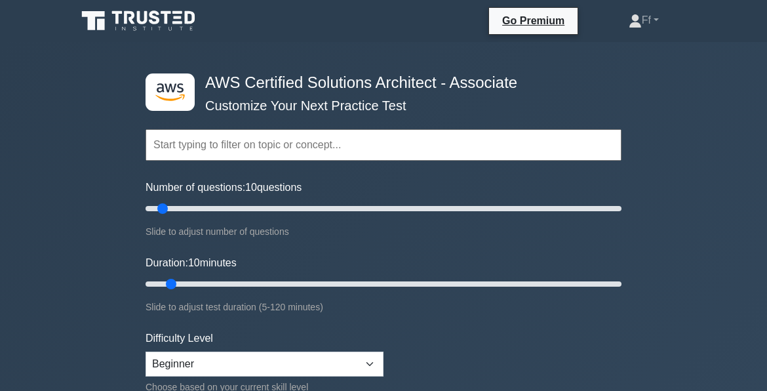
click at [374, 146] on input "text" at bounding box center [384, 144] width 476 height 31
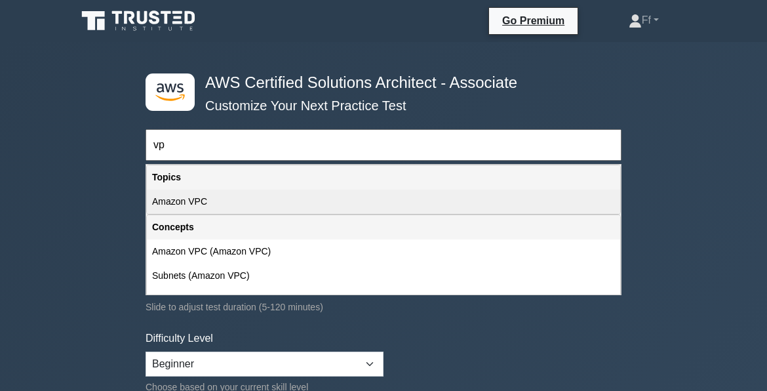
click at [225, 202] on div "Amazon VPC" at bounding box center [383, 201] width 473 height 24
type input "Amazon VPC"
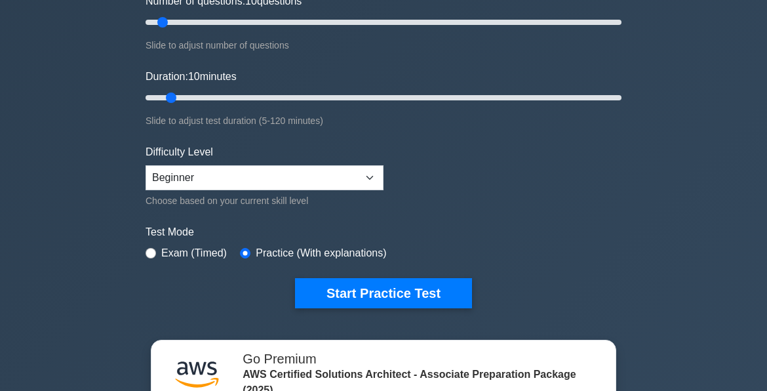
scroll to position [197, 0]
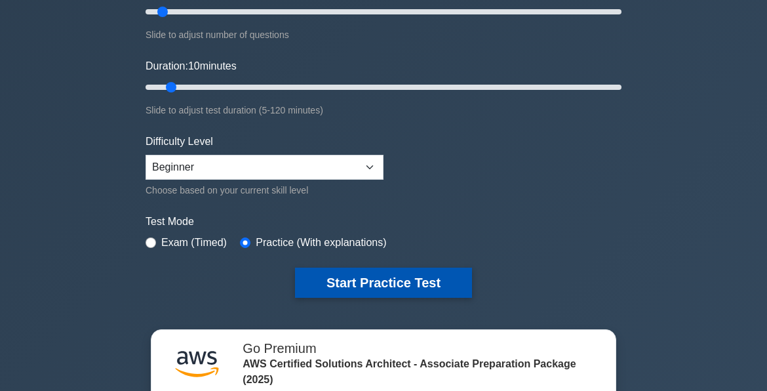
click at [372, 275] on button "Start Practice Test" at bounding box center [383, 282] width 177 height 30
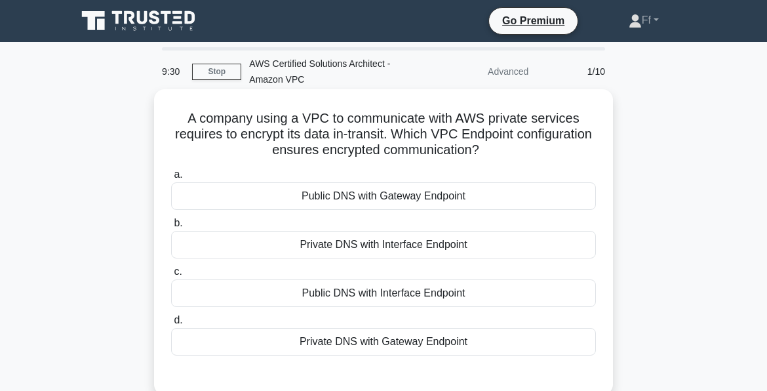
scroll to position [66, 0]
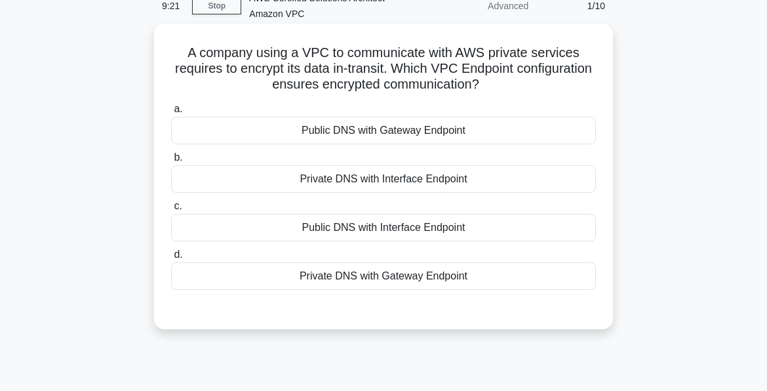
click at [379, 279] on div "Private DNS with Gateway Endpoint" at bounding box center [383, 276] width 425 height 28
click at [171, 259] on input "d. Private DNS with Gateway Endpoint" at bounding box center [171, 254] width 0 height 9
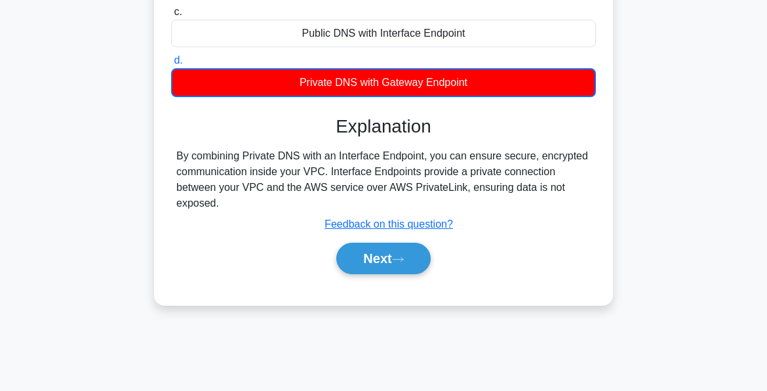
scroll to position [260, 0]
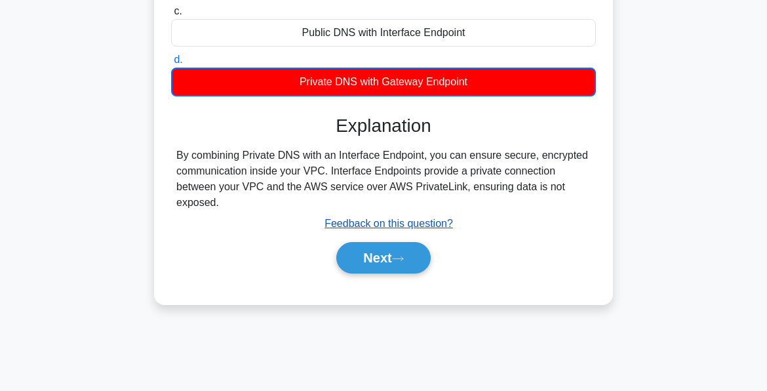
click at [406, 223] on u "Feedback on this question?" at bounding box center [388, 223] width 128 height 11
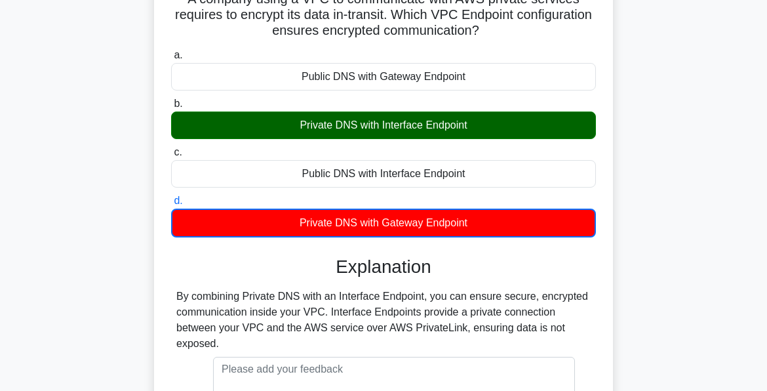
scroll to position [131, 0]
